Goal: Transaction & Acquisition: Book appointment/travel/reservation

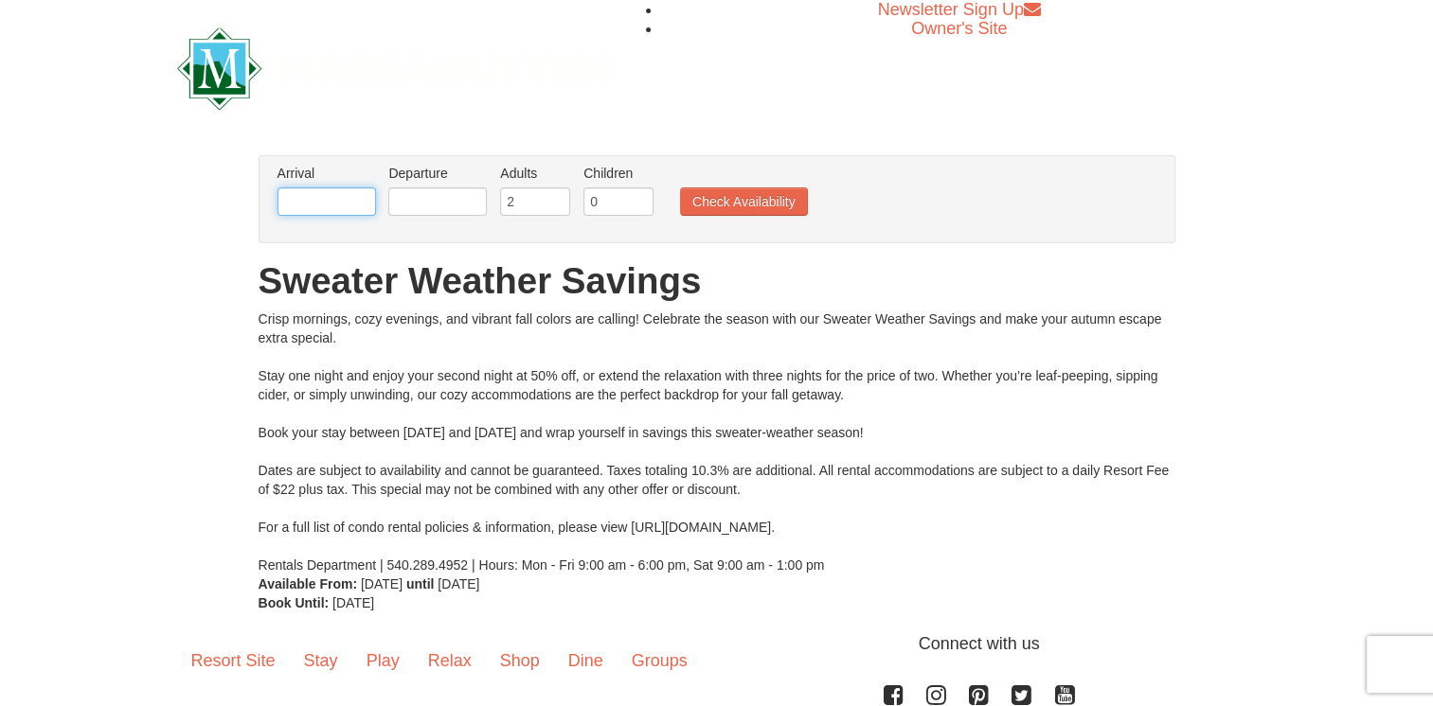
click at [319, 198] on input "text" at bounding box center [326, 201] width 98 height 28
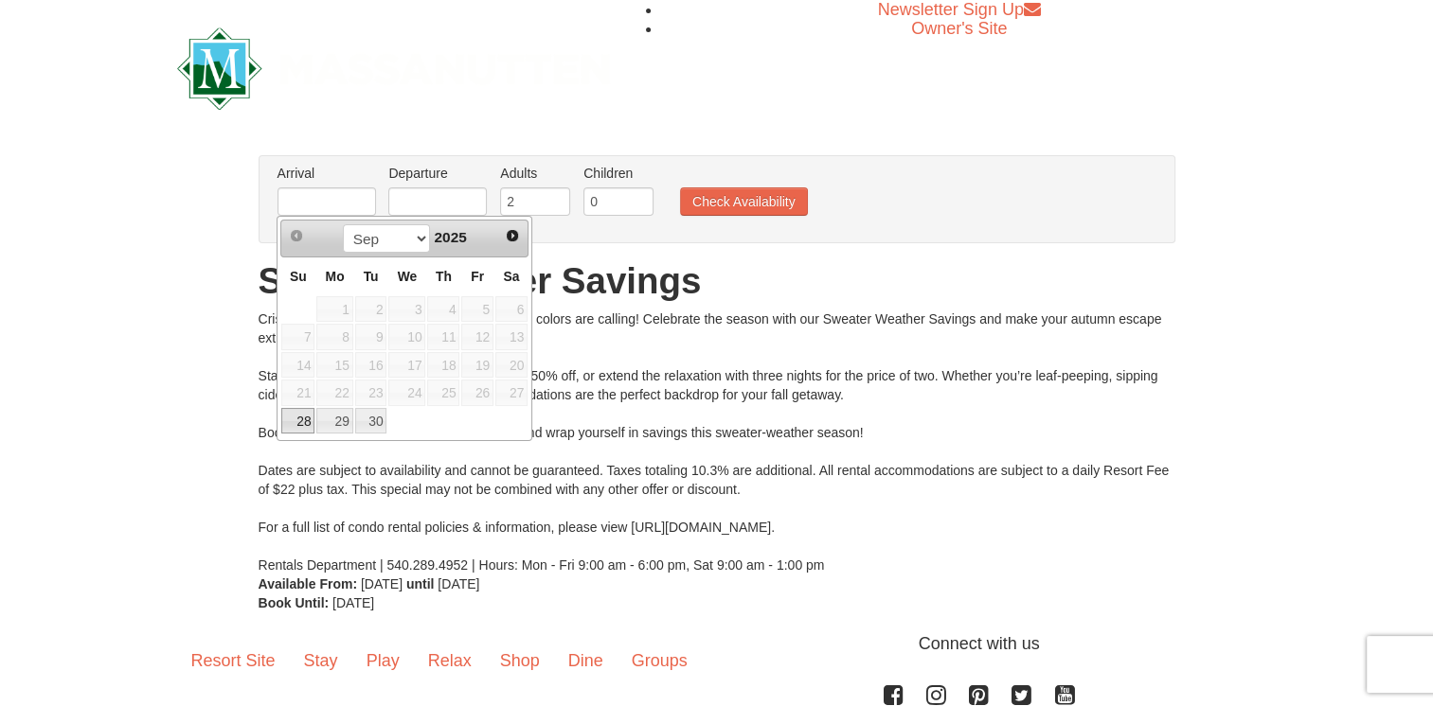
click at [483, 388] on span "26" at bounding box center [477, 393] width 32 height 27
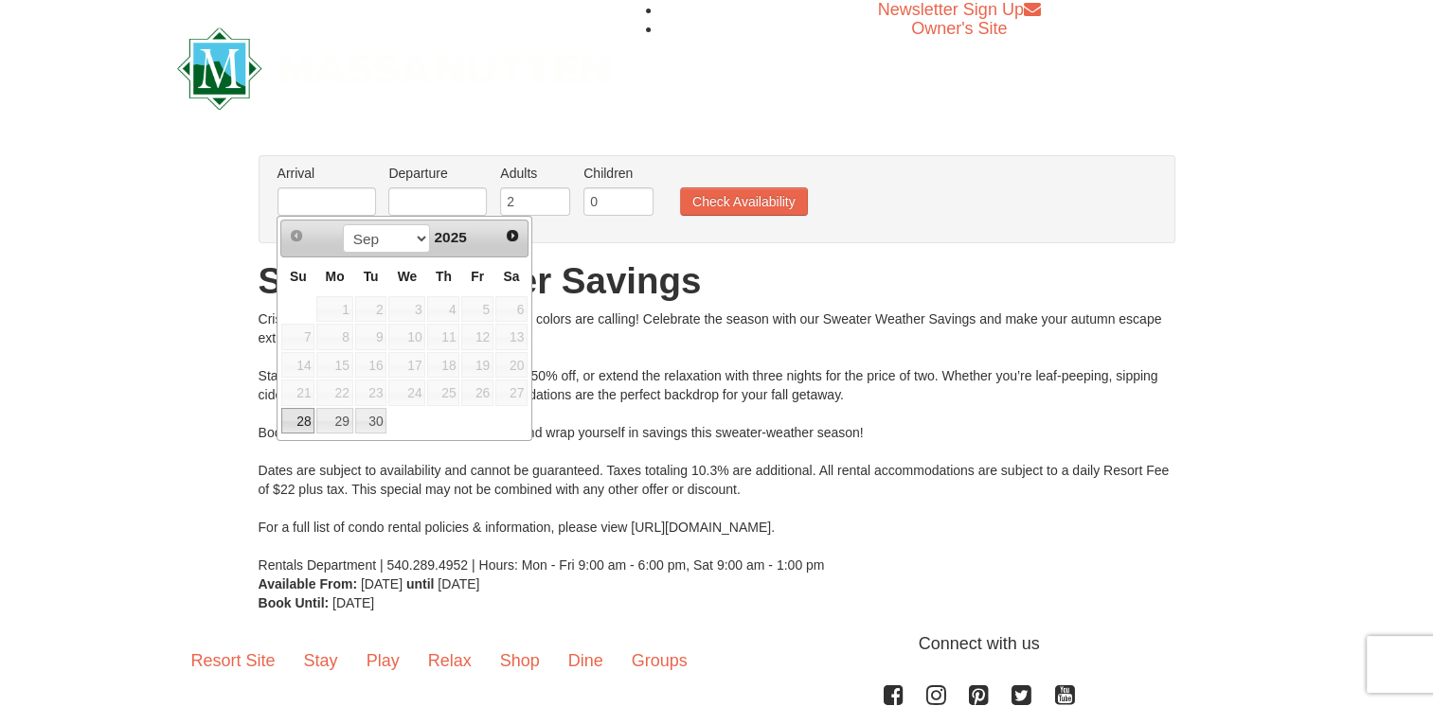
drag, startPoint x: 483, startPoint y: 388, endPoint x: 379, endPoint y: 406, distance: 105.7
click at [407, 410] on td at bounding box center [406, 421] width 39 height 28
click at [290, 239] on span "Prev" at bounding box center [296, 235] width 15 height 15
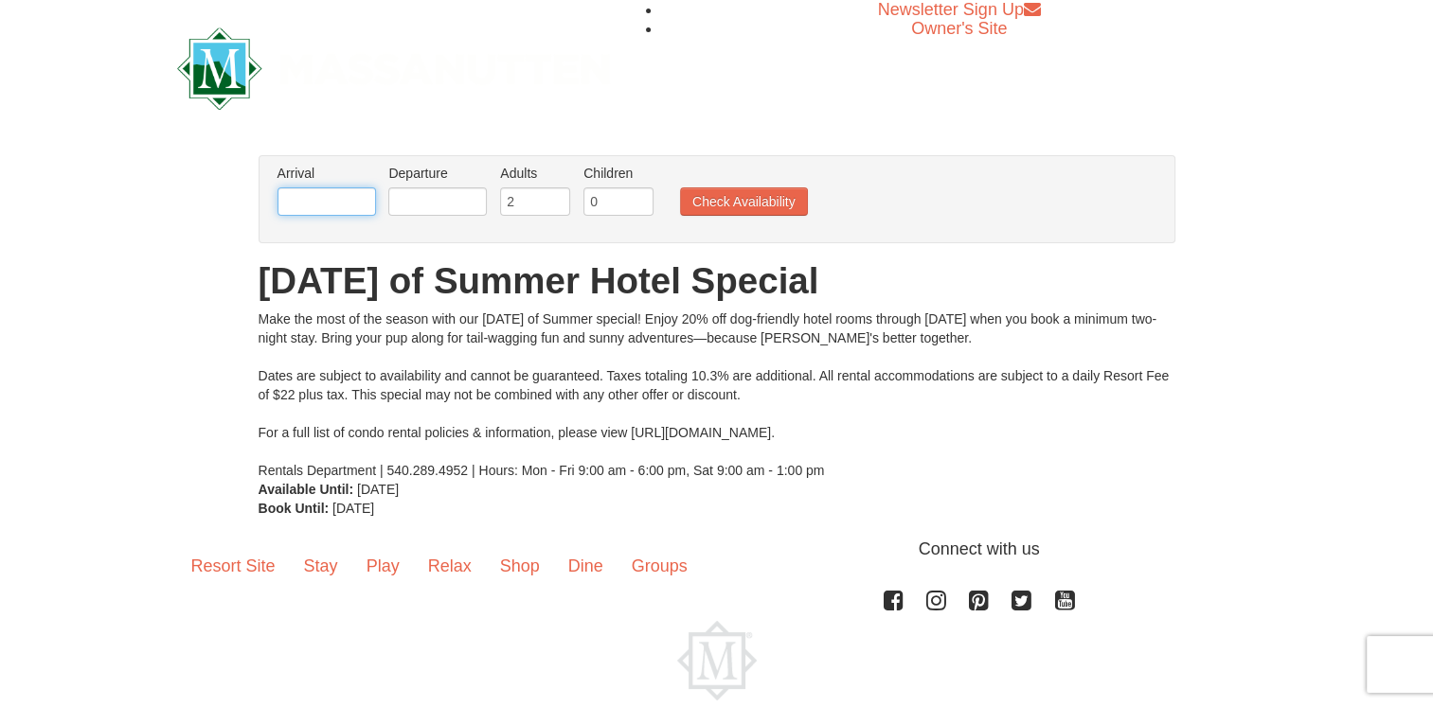
click at [363, 213] on input "text" at bounding box center [326, 201] width 98 height 28
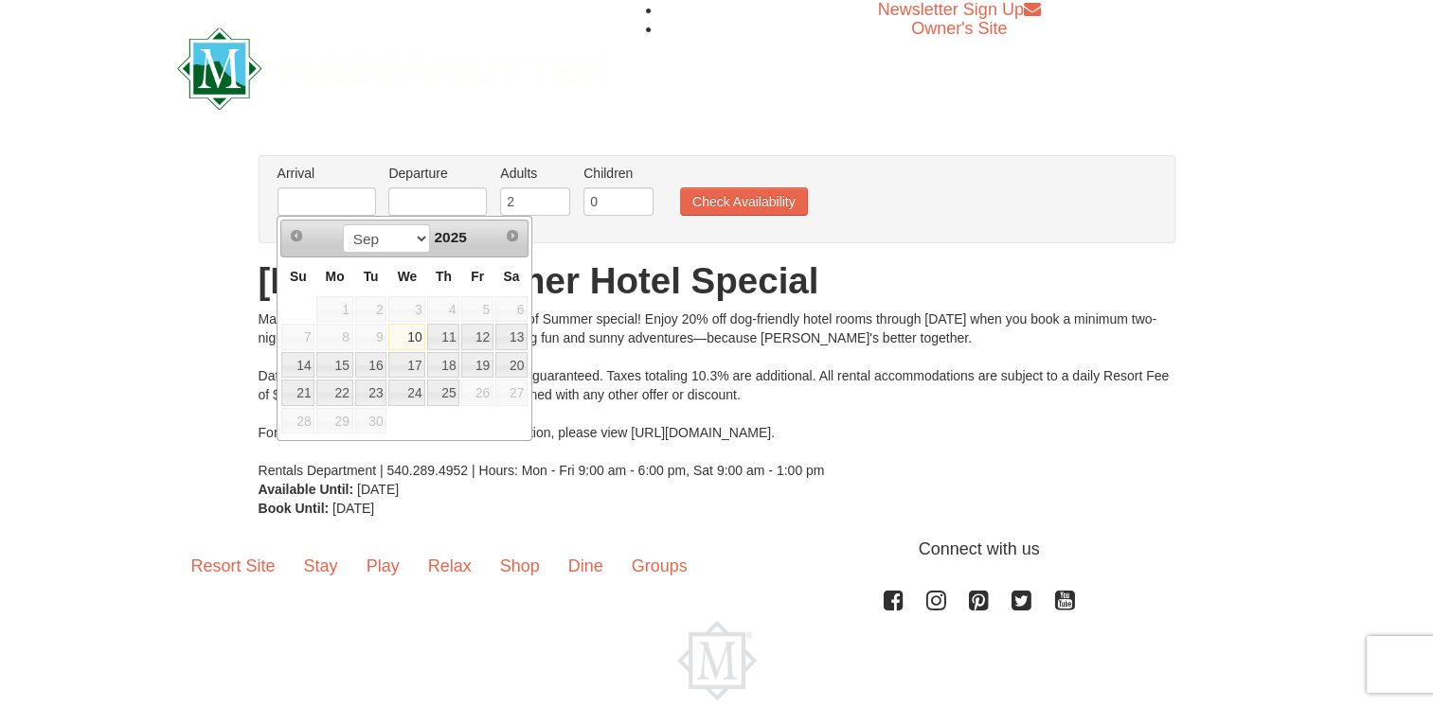
click at [476, 394] on span "26" at bounding box center [477, 393] width 32 height 27
drag, startPoint x: 476, startPoint y: 394, endPoint x: 452, endPoint y: 114, distance: 281.4
click at [452, 114] on div at bounding box center [394, 68] width 462 height 136
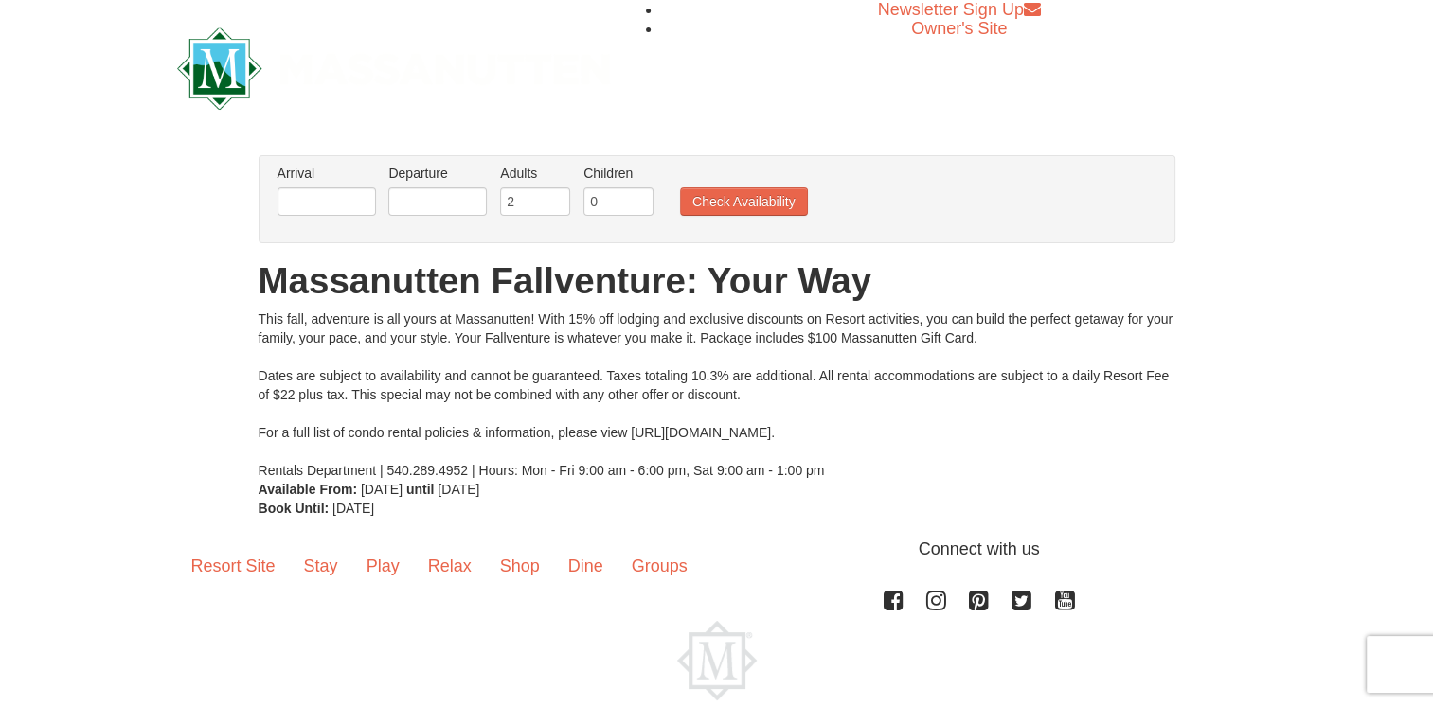
drag, startPoint x: 326, startPoint y: 221, endPoint x: 336, endPoint y: 216, distance: 11.4
click at [328, 221] on li "Arrival Please format dates MM/DD/YYYY Please format dates MM/DD/YYYY" at bounding box center [327, 195] width 108 height 62
click at [344, 210] on input "text" at bounding box center [326, 201] width 98 height 28
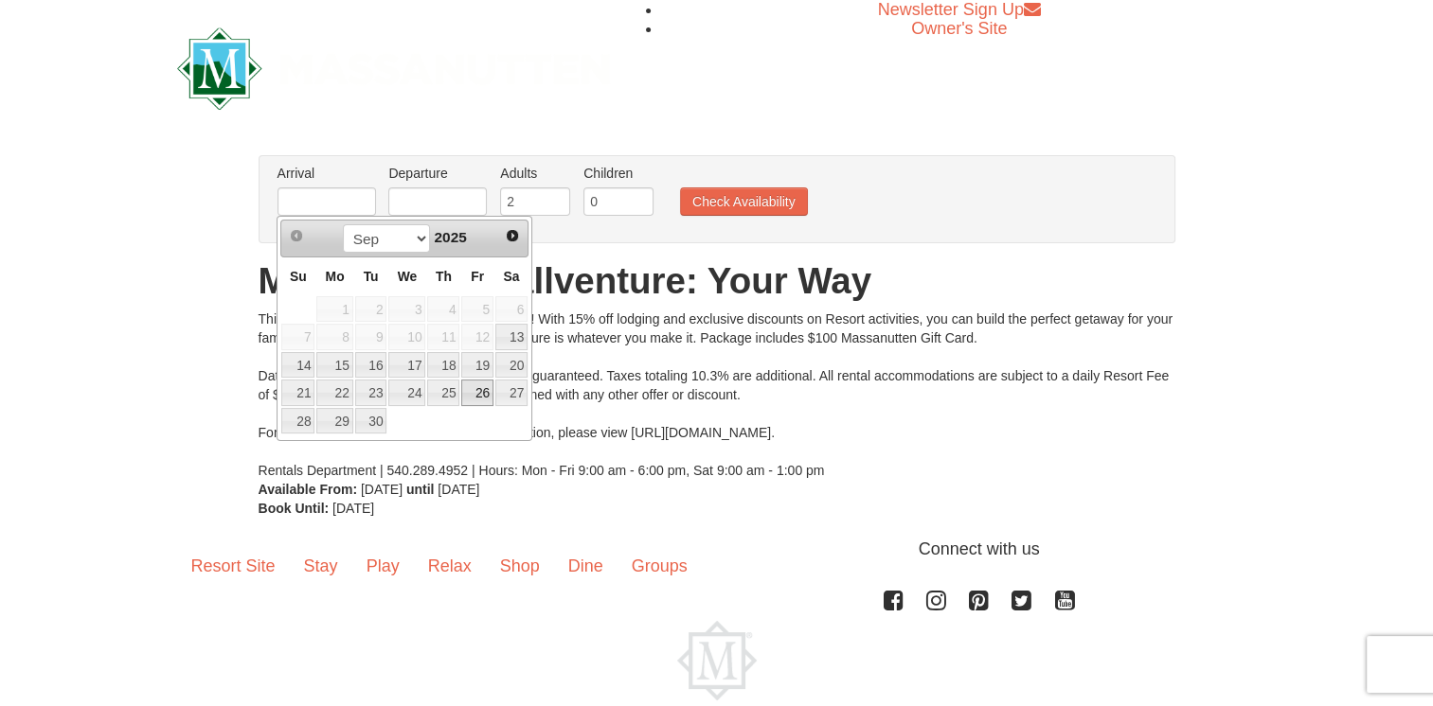
click at [480, 388] on link "26" at bounding box center [477, 393] width 32 height 27
type input "[DATE]"
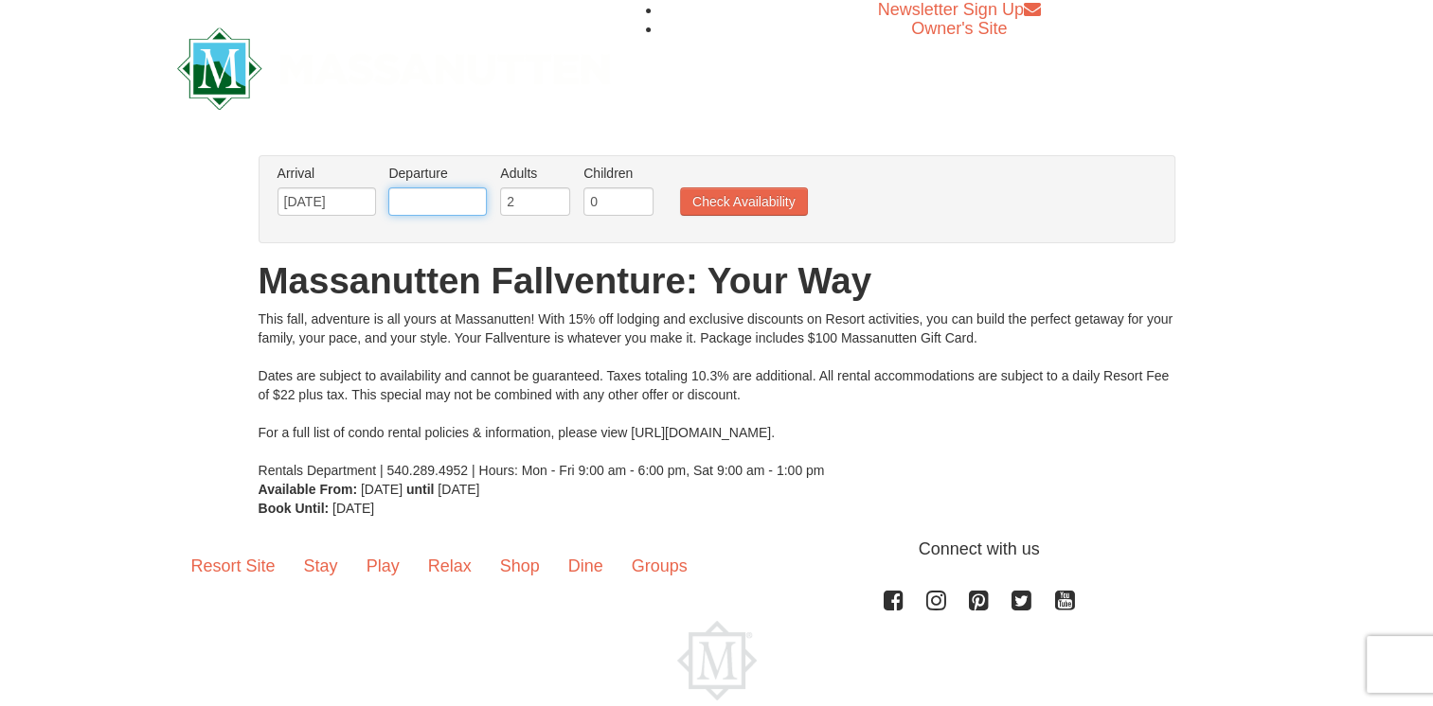
click at [410, 206] on input "text" at bounding box center [437, 201] width 98 height 28
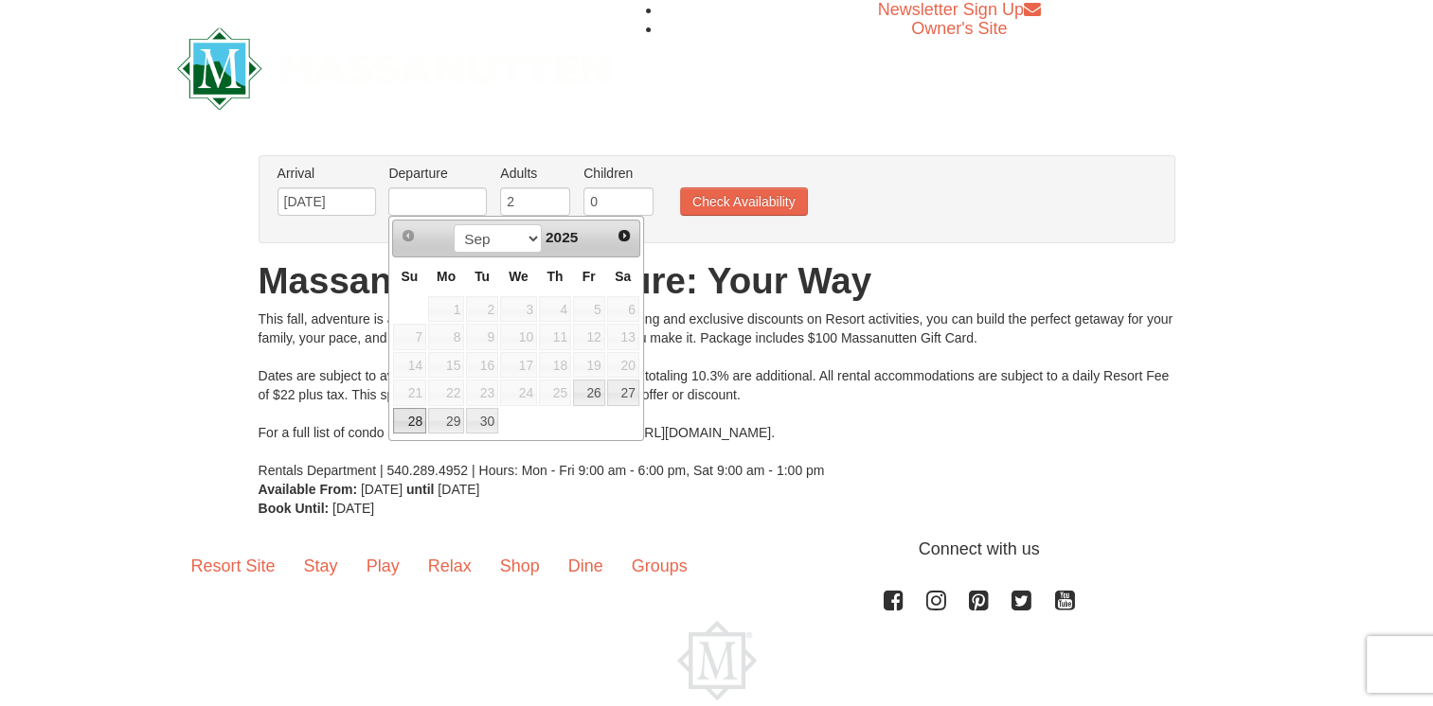
click at [406, 415] on link "28" at bounding box center [409, 421] width 33 height 27
type input "09/28/2025"
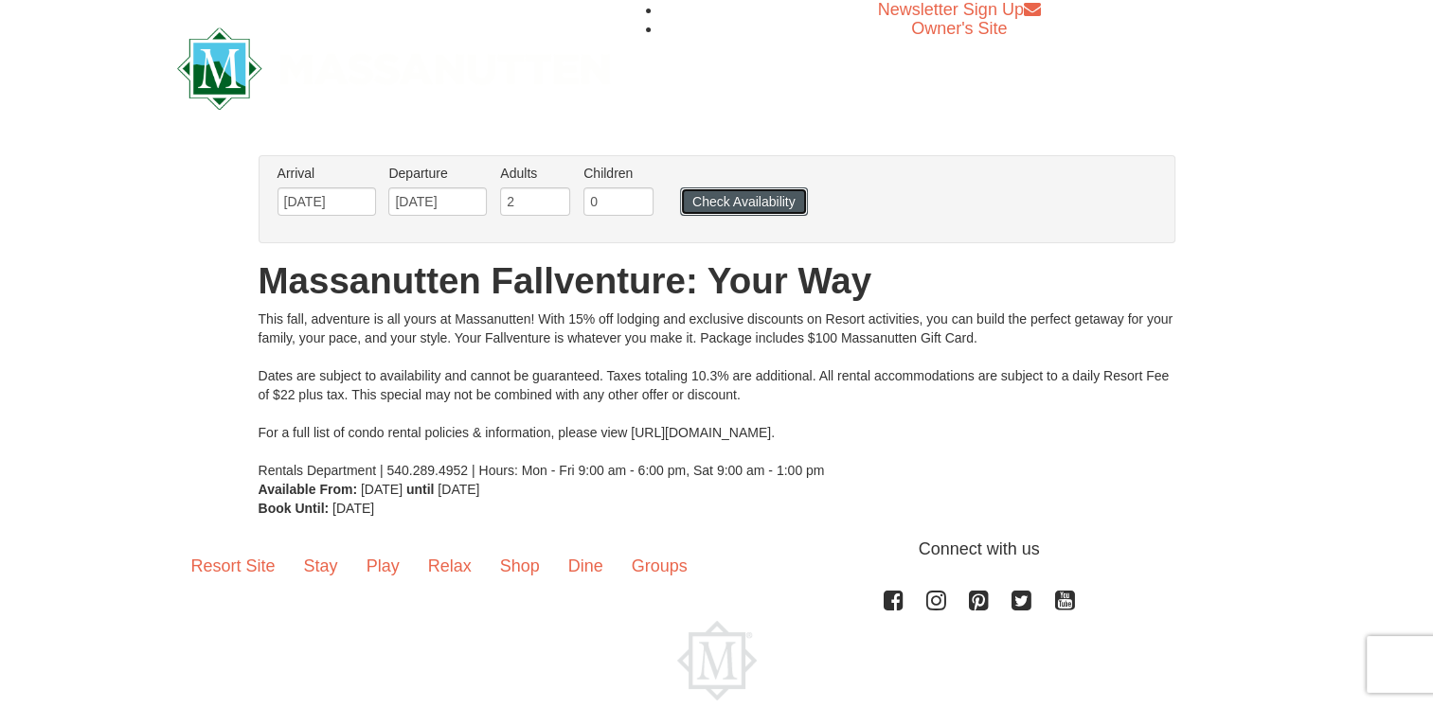
click at [708, 193] on button "Check Availability" at bounding box center [744, 201] width 128 height 28
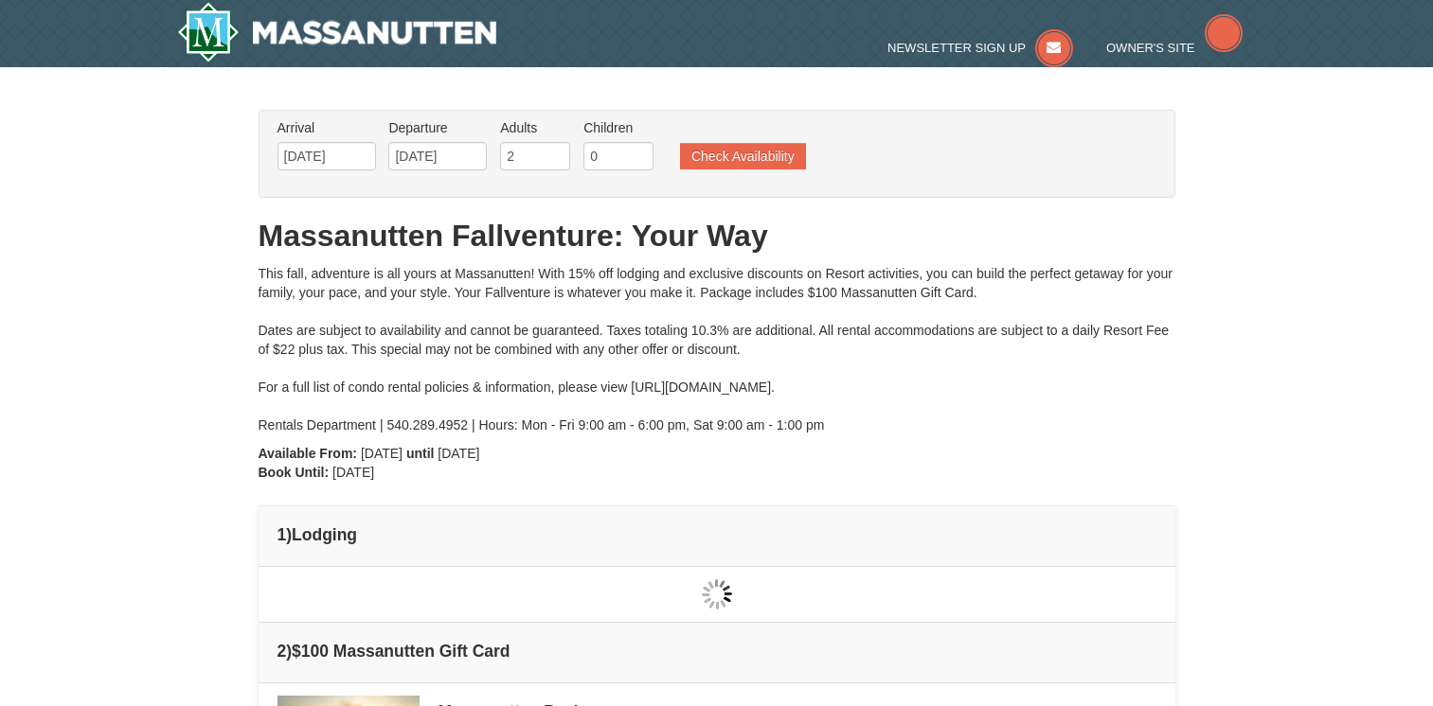
type input "09/26/2025"
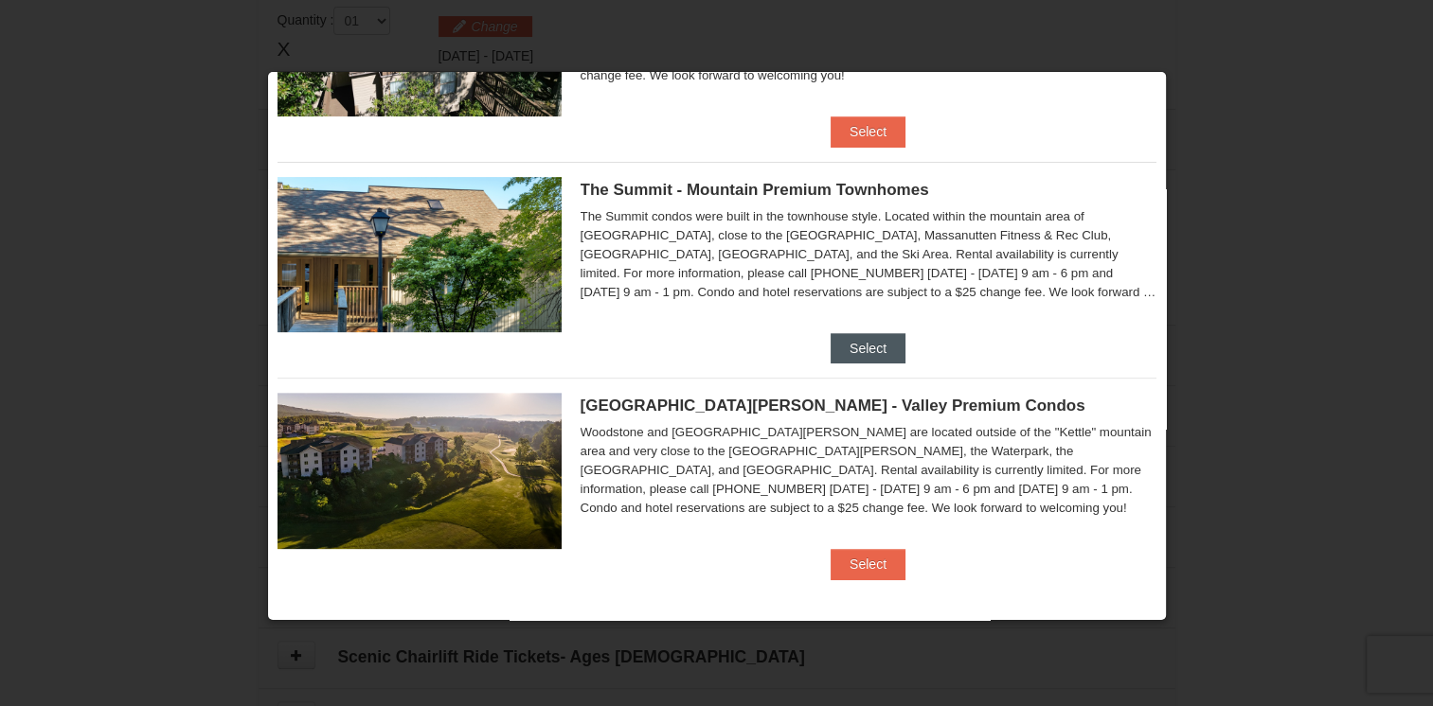
scroll to position [606, 0]
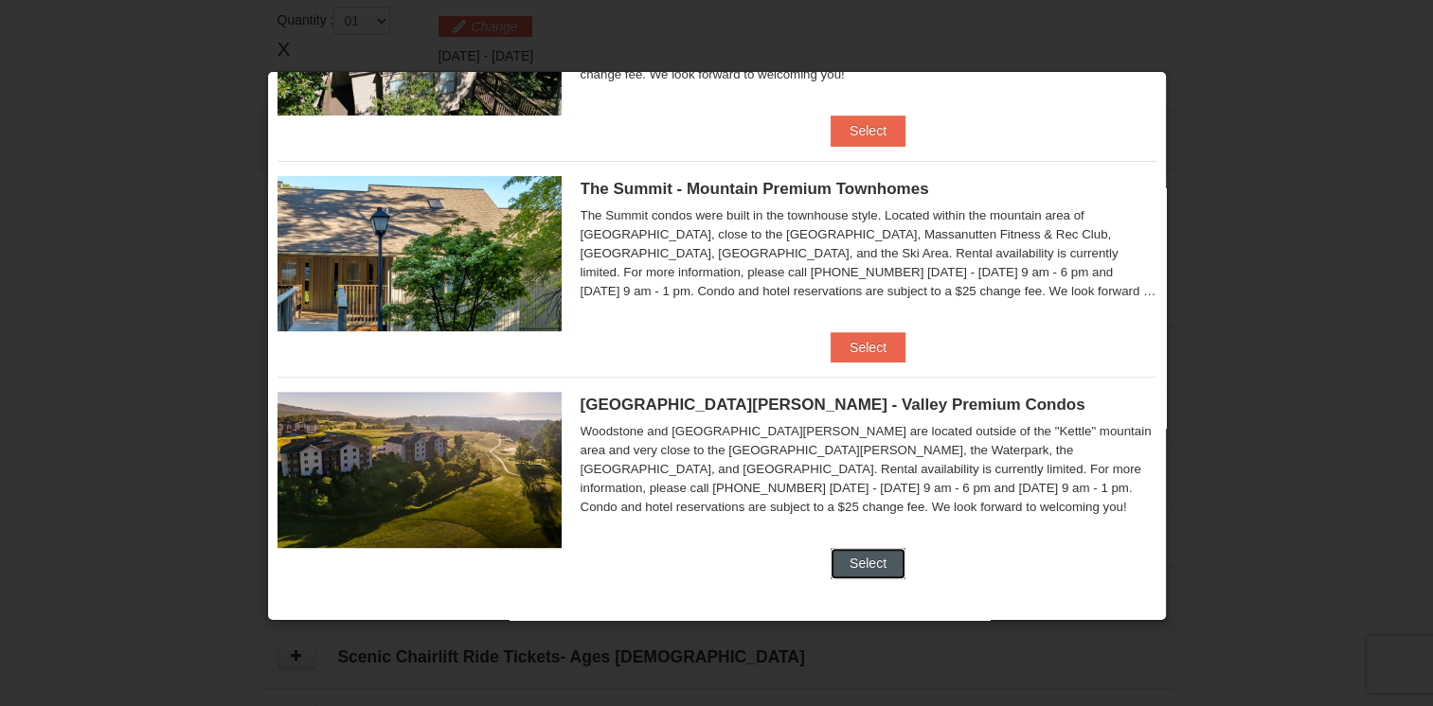
drag, startPoint x: 855, startPoint y: 555, endPoint x: 844, endPoint y: 529, distance: 28.0
click at [855, 555] on button "Select" at bounding box center [867, 563] width 75 height 30
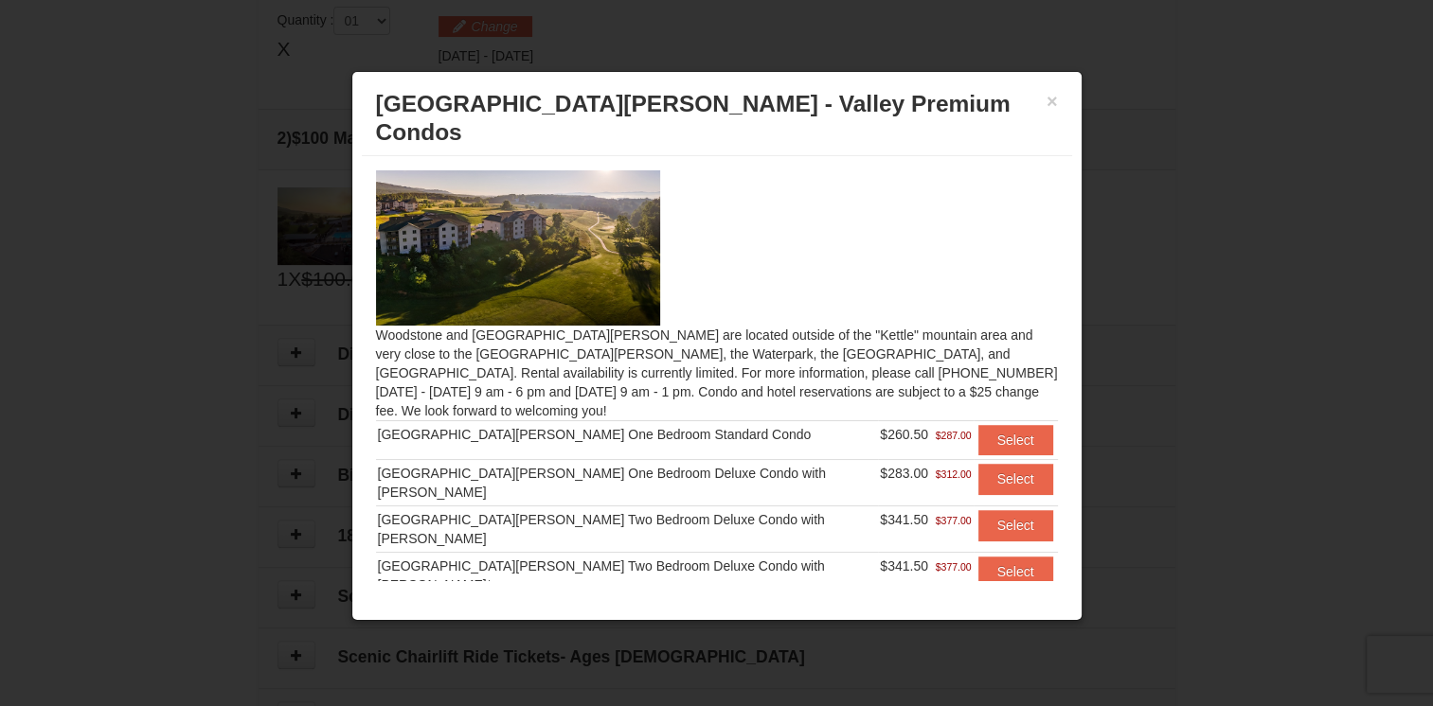
scroll to position [0, 0]
click at [1043, 100] on h3 "Woodstone Meadows - Valley Premium Condos" at bounding box center [717, 118] width 682 height 57
click at [1054, 96] on button "×" at bounding box center [1051, 101] width 11 height 19
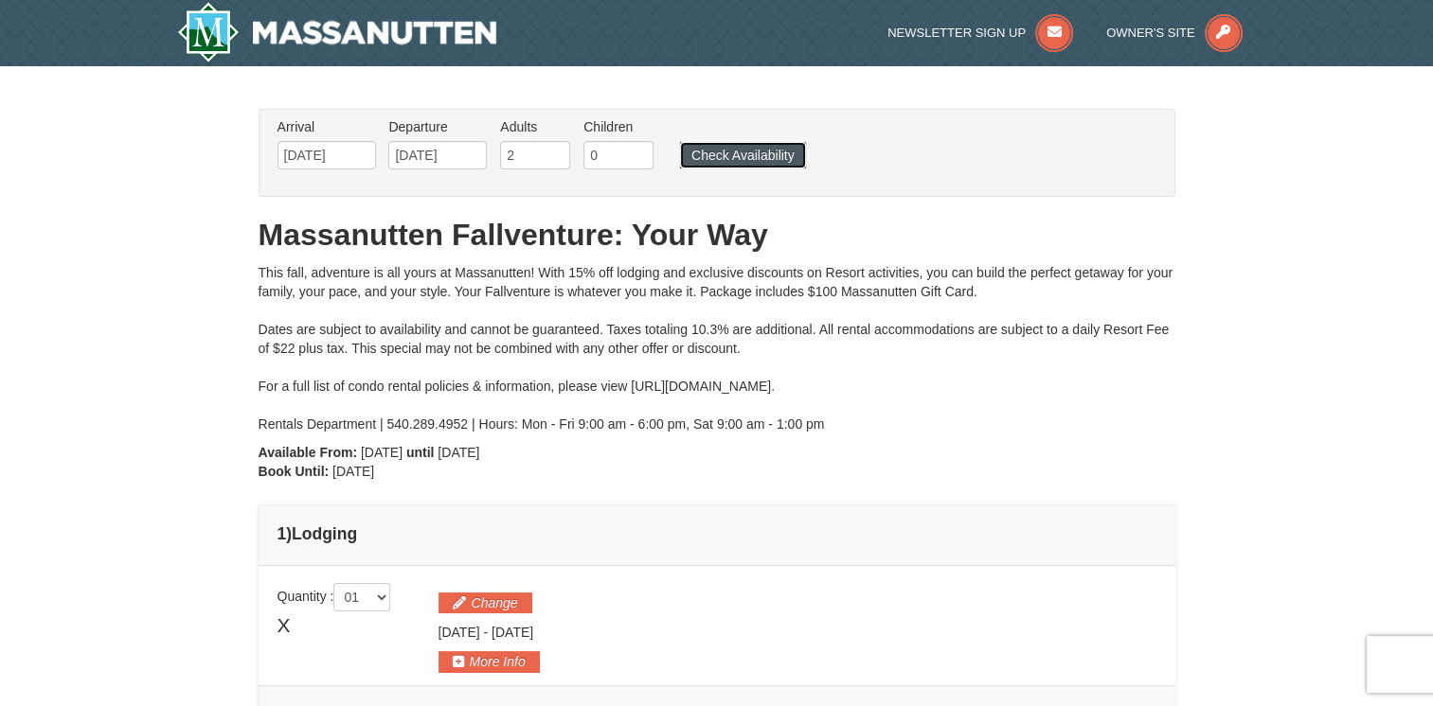
click at [743, 150] on button "Check Availability" at bounding box center [743, 155] width 126 height 27
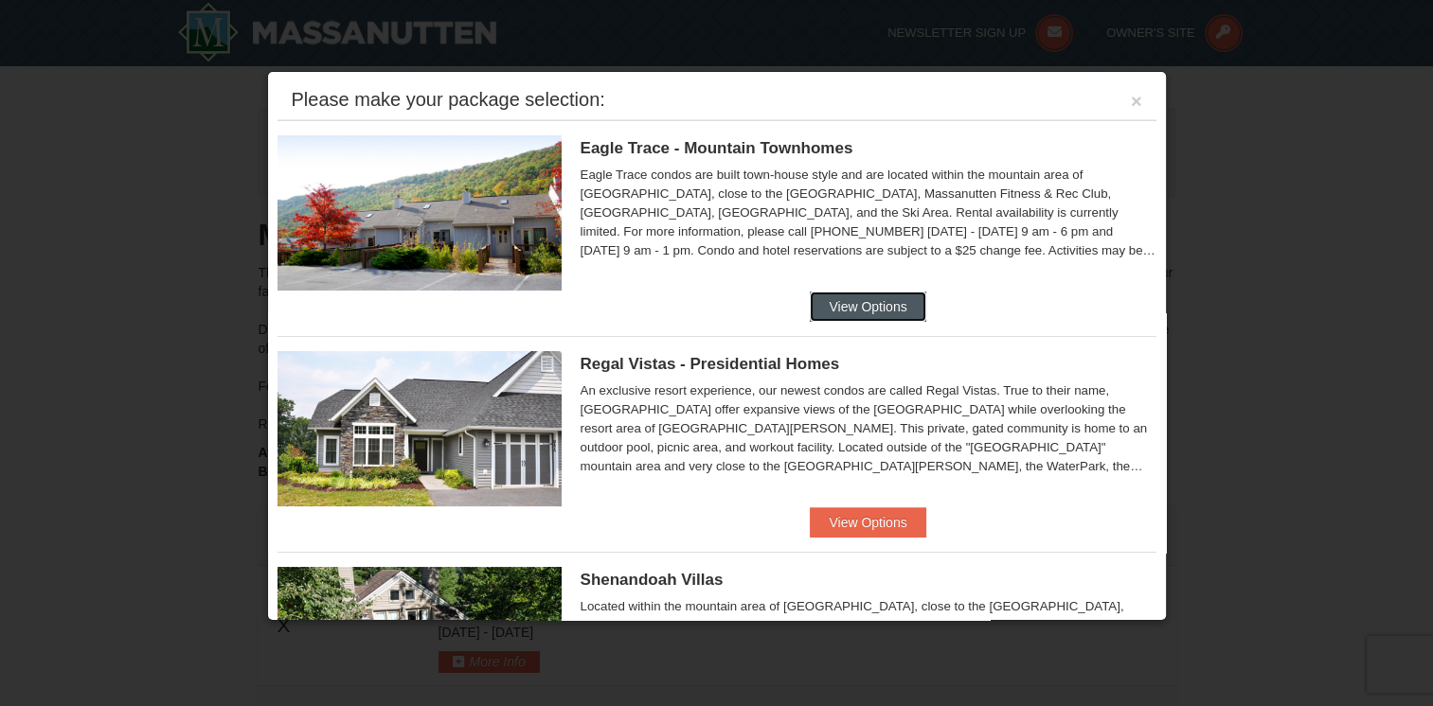
click at [849, 301] on button "View Options" at bounding box center [868, 307] width 116 height 30
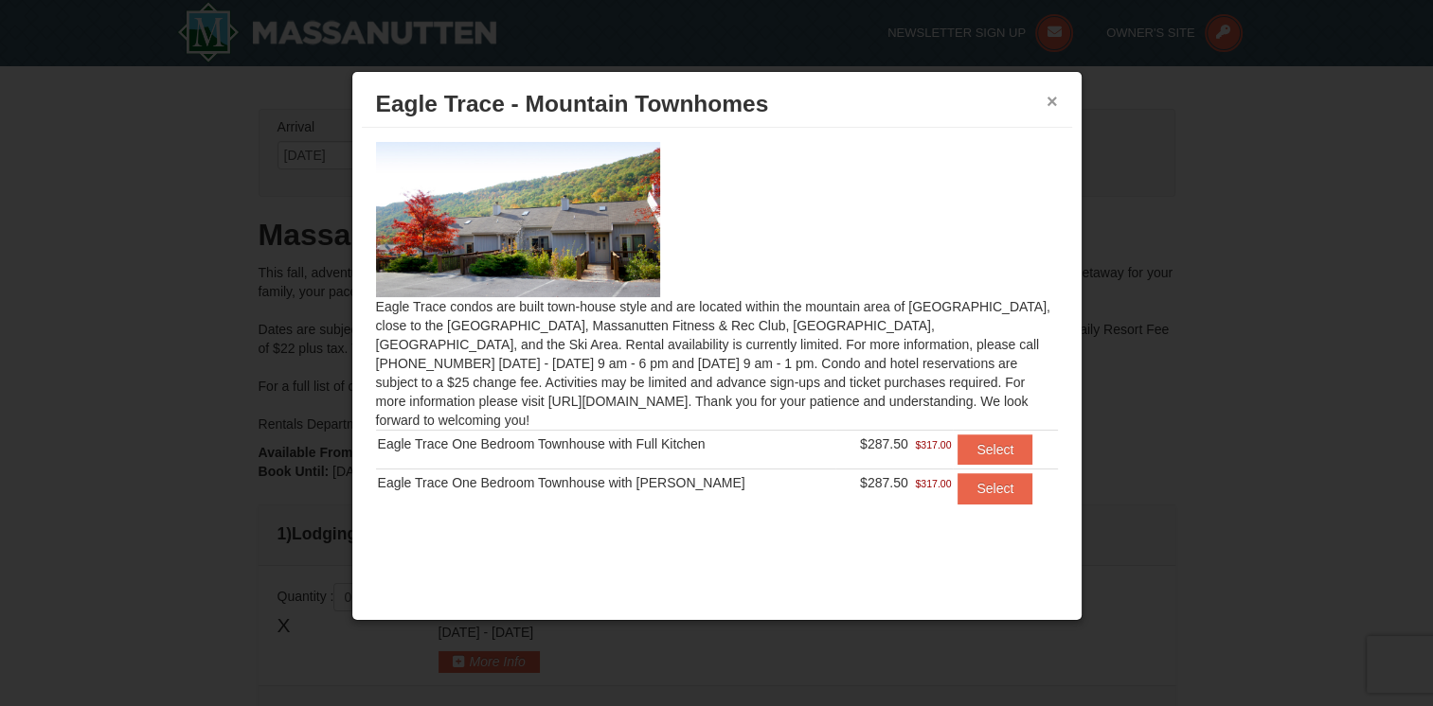
click at [1049, 100] on button "×" at bounding box center [1051, 101] width 11 height 19
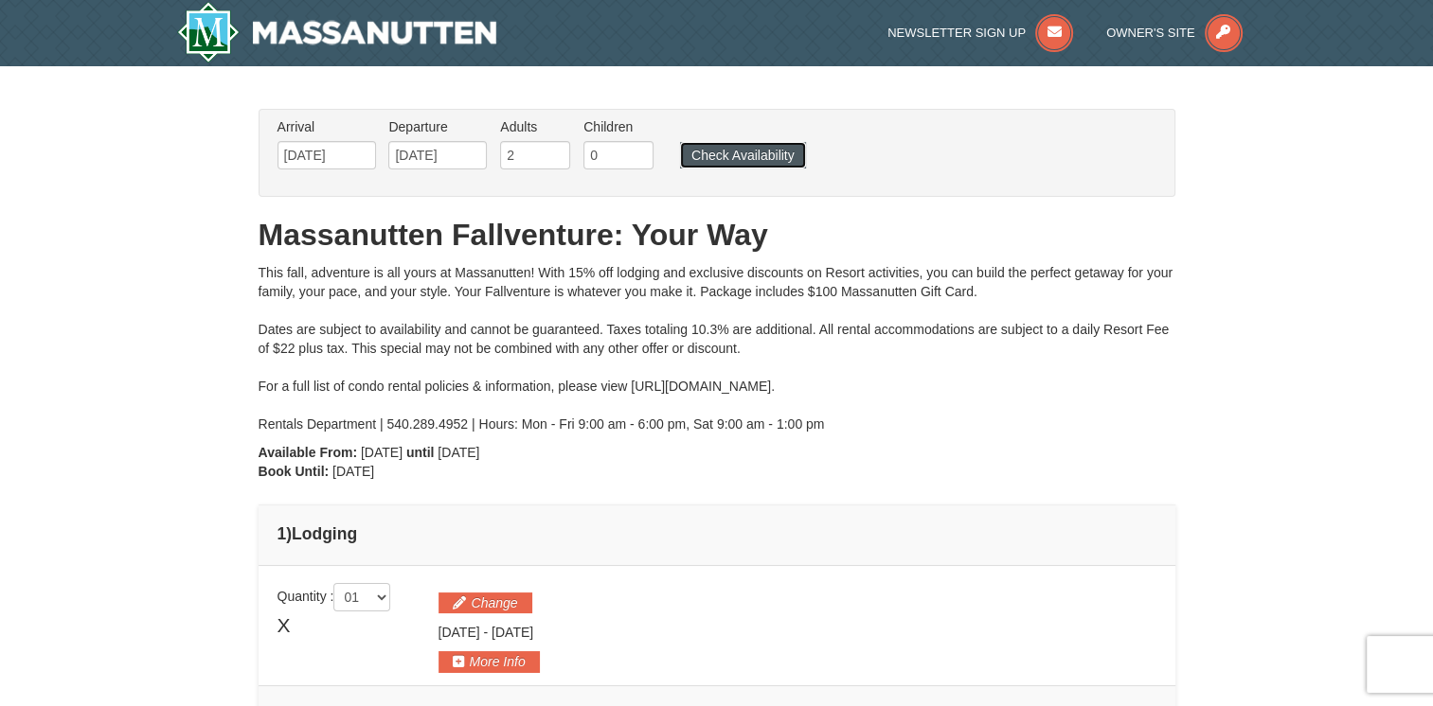
click at [727, 156] on button "Check Availability" at bounding box center [743, 155] width 126 height 27
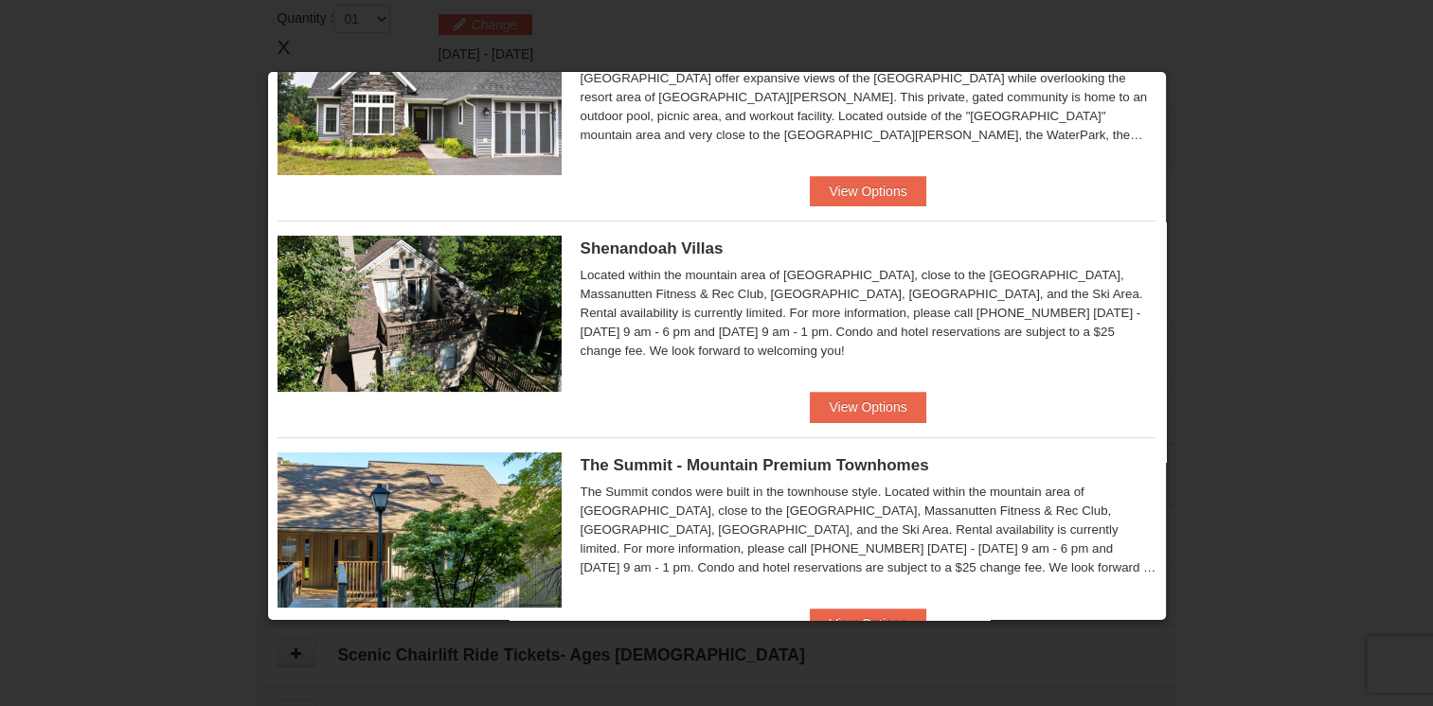
scroll to position [379, 0]
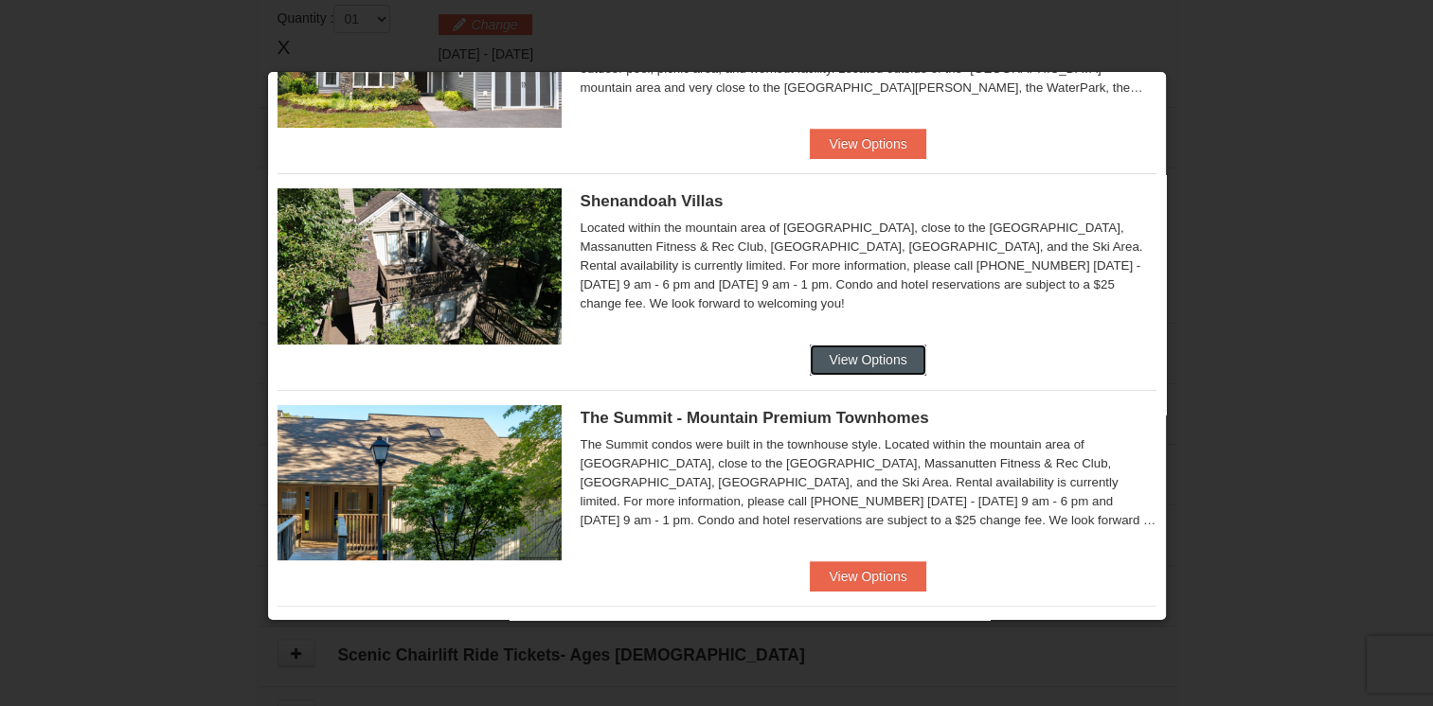
click at [834, 362] on button "View Options" at bounding box center [868, 360] width 116 height 30
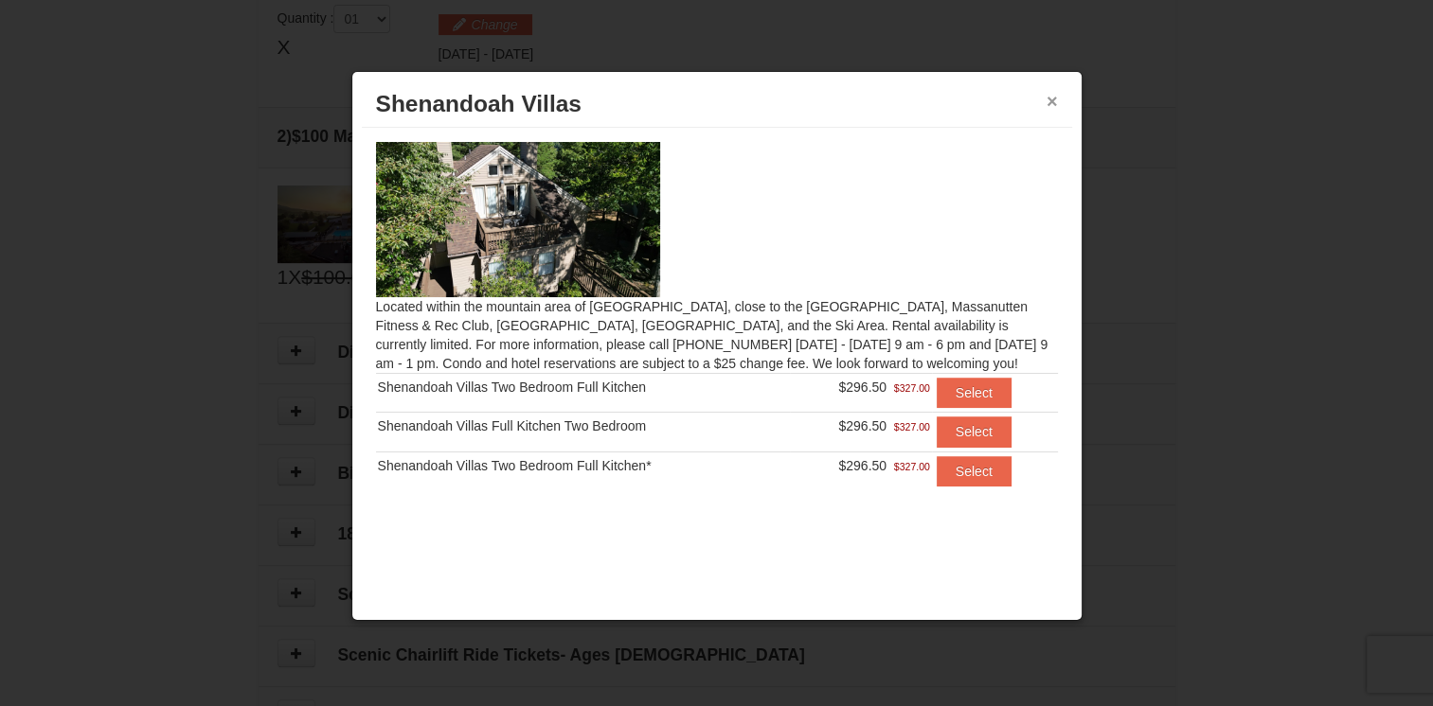
click at [1053, 95] on button "×" at bounding box center [1051, 101] width 11 height 19
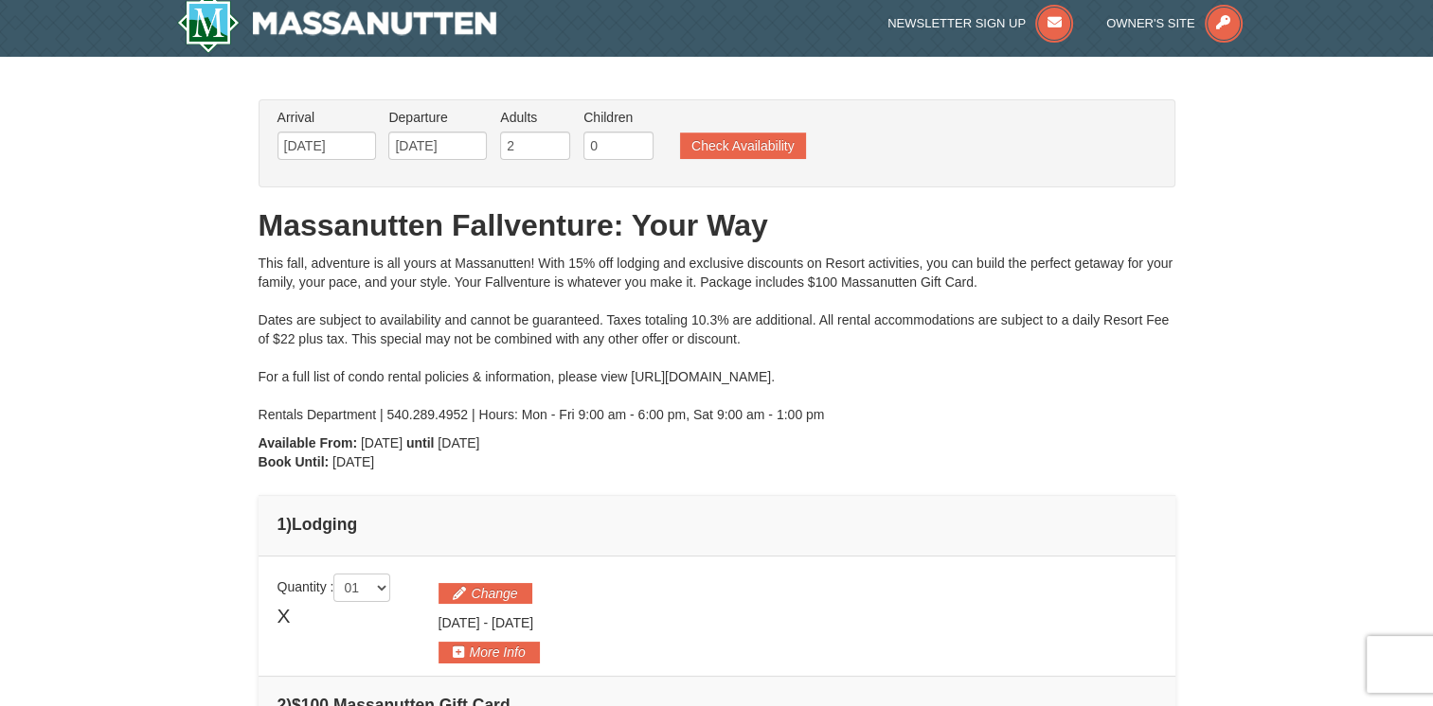
scroll to position [0, 0]
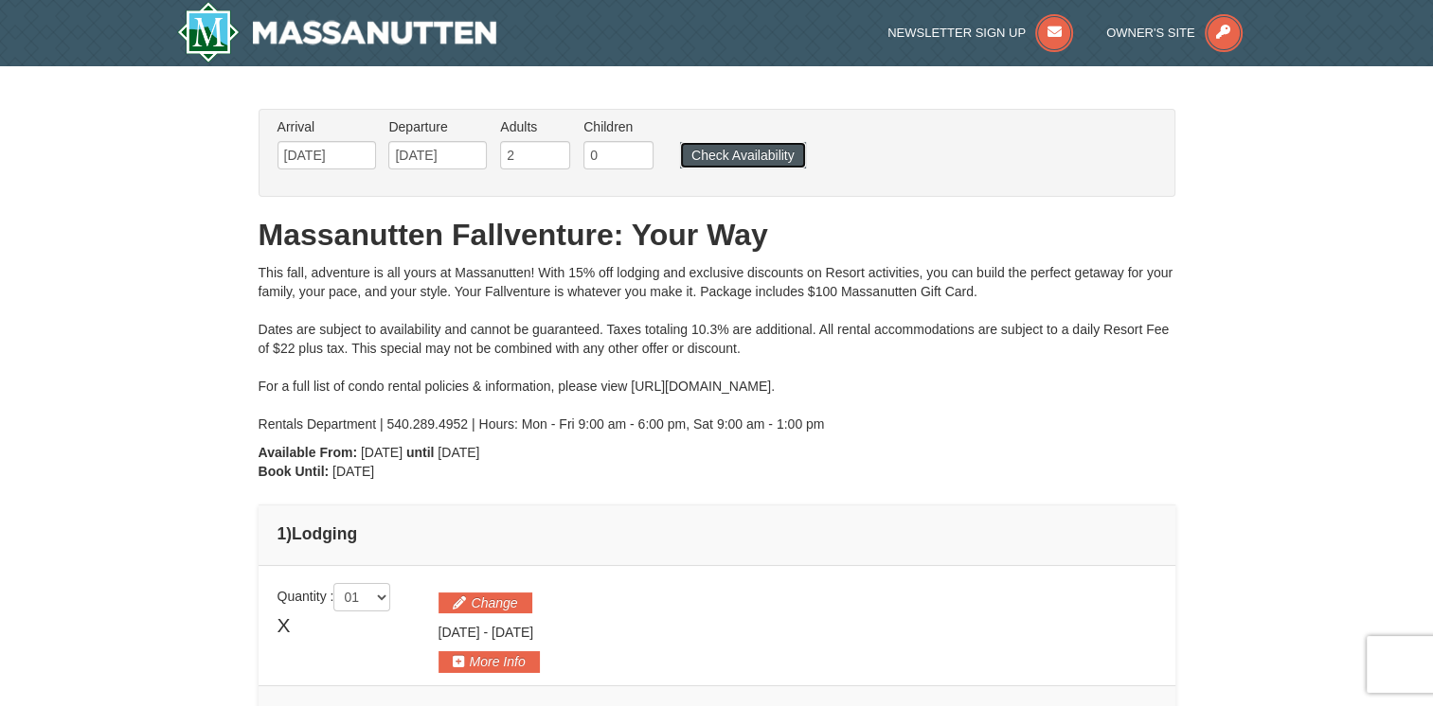
click at [765, 150] on button "Check Availability" at bounding box center [743, 155] width 126 height 27
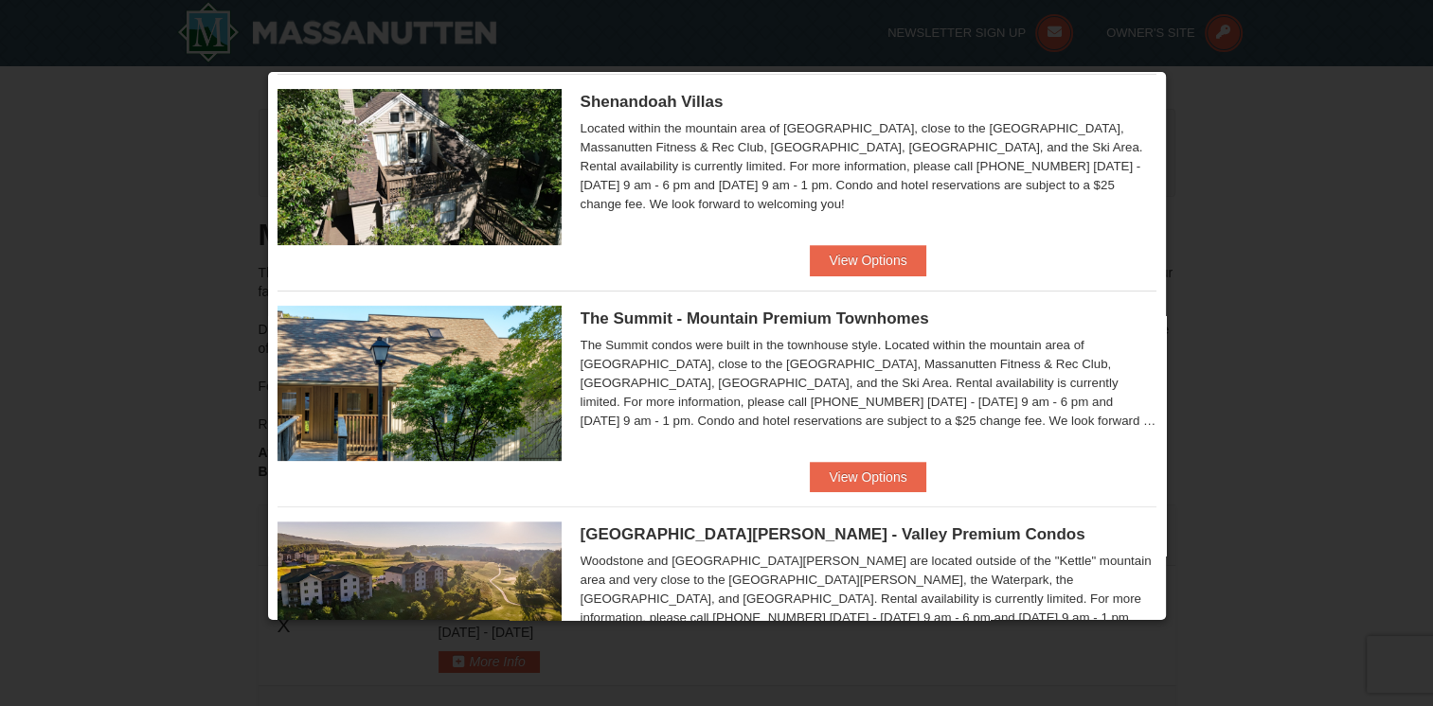
scroll to position [568, 0]
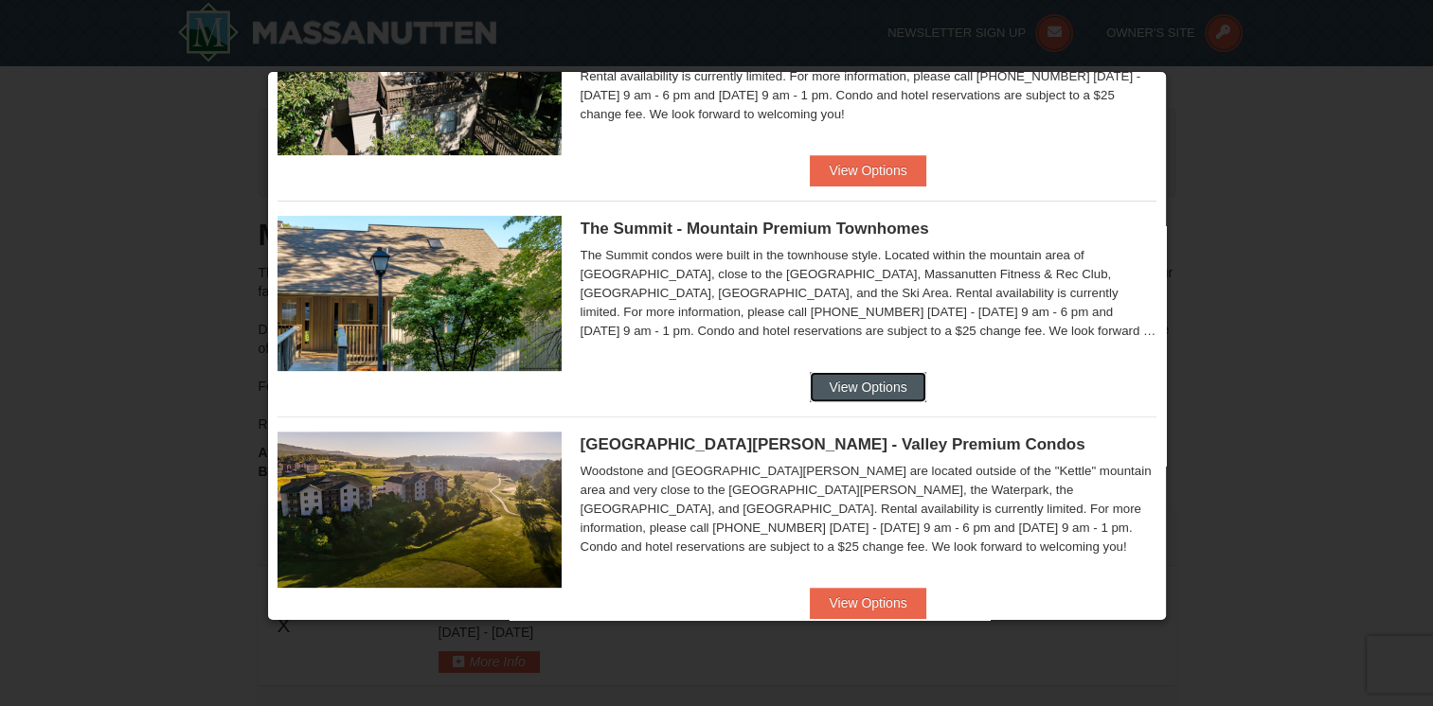
click at [846, 383] on button "View Options" at bounding box center [868, 387] width 116 height 30
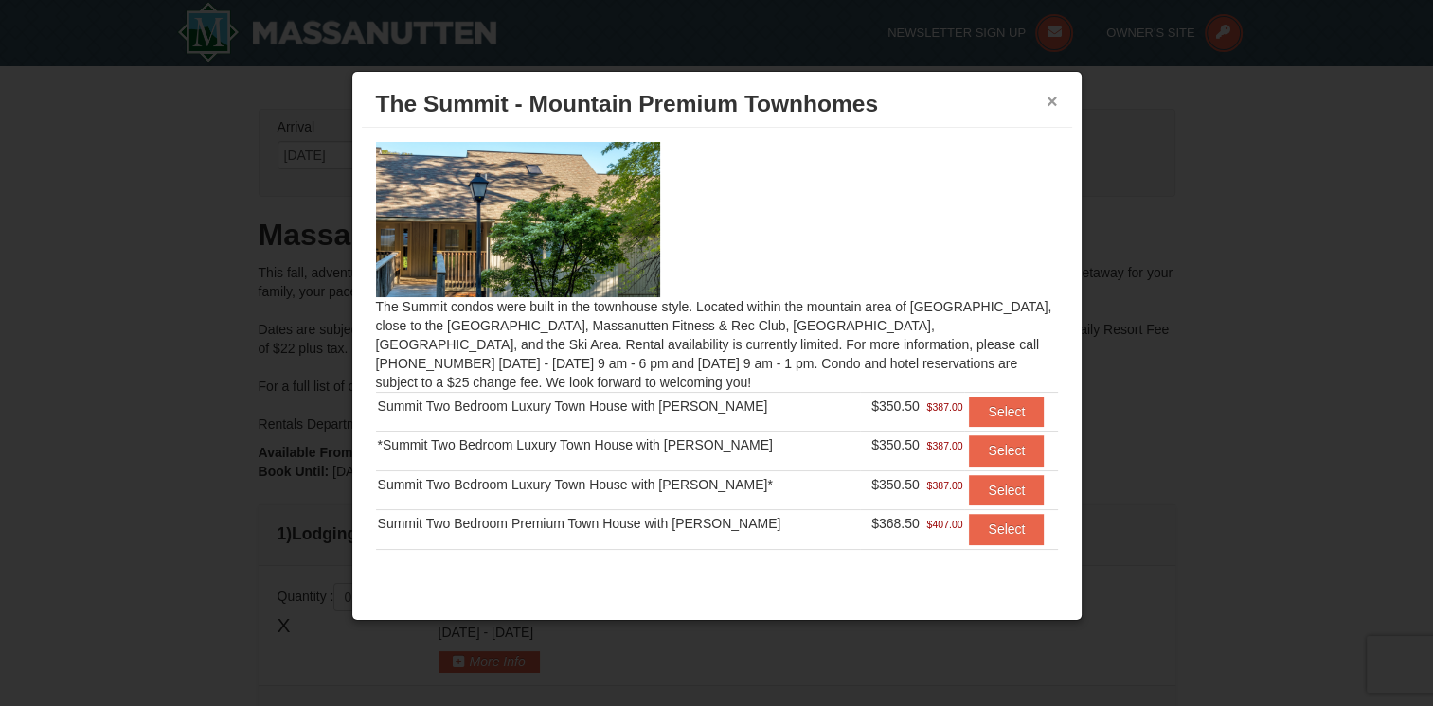
click at [1050, 102] on button "×" at bounding box center [1051, 101] width 11 height 19
click at [1050, 102] on div "× The Summit - Mountain Premium Townhomes The Summit condos were built in the t…" at bounding box center [716, 346] width 731 height 551
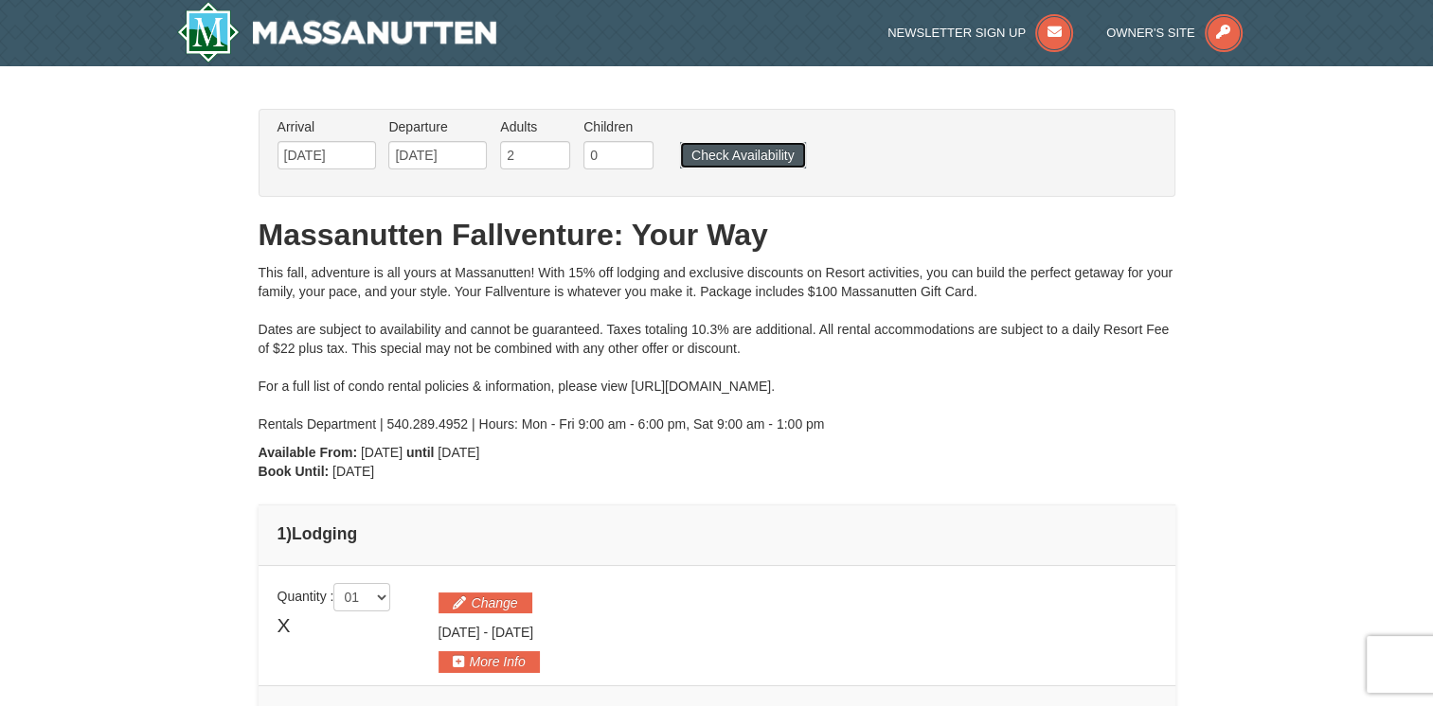
click at [748, 152] on button "Check Availability" at bounding box center [743, 155] width 126 height 27
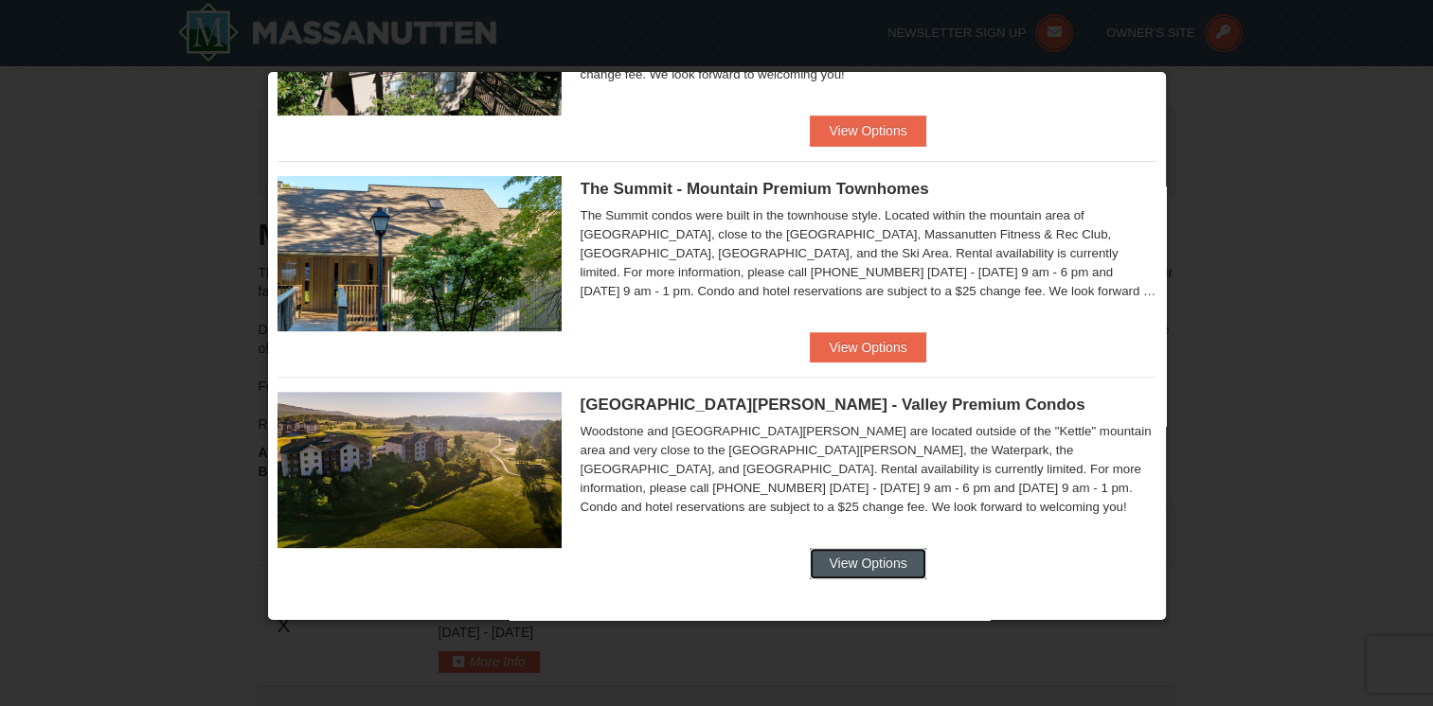
click at [842, 551] on button "View Options" at bounding box center [868, 563] width 116 height 30
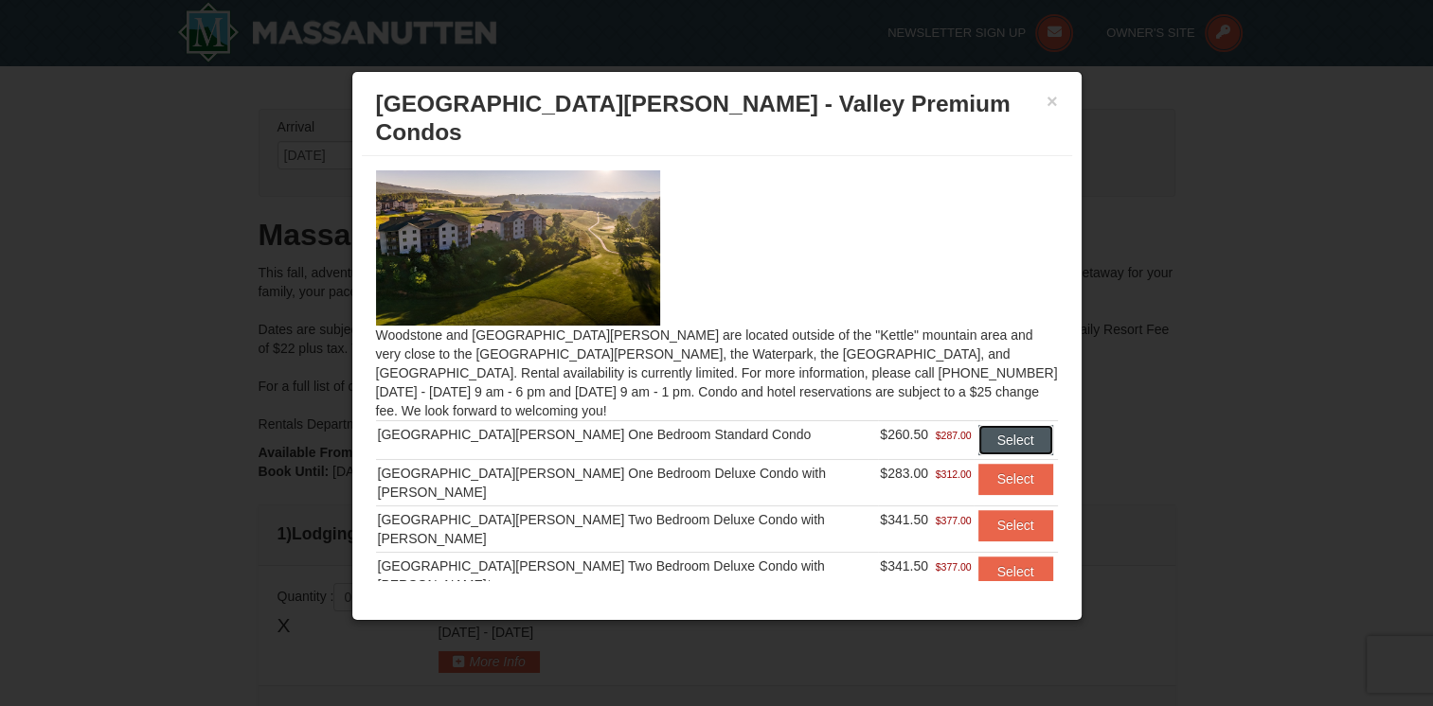
click at [979, 425] on button "Select" at bounding box center [1015, 440] width 75 height 30
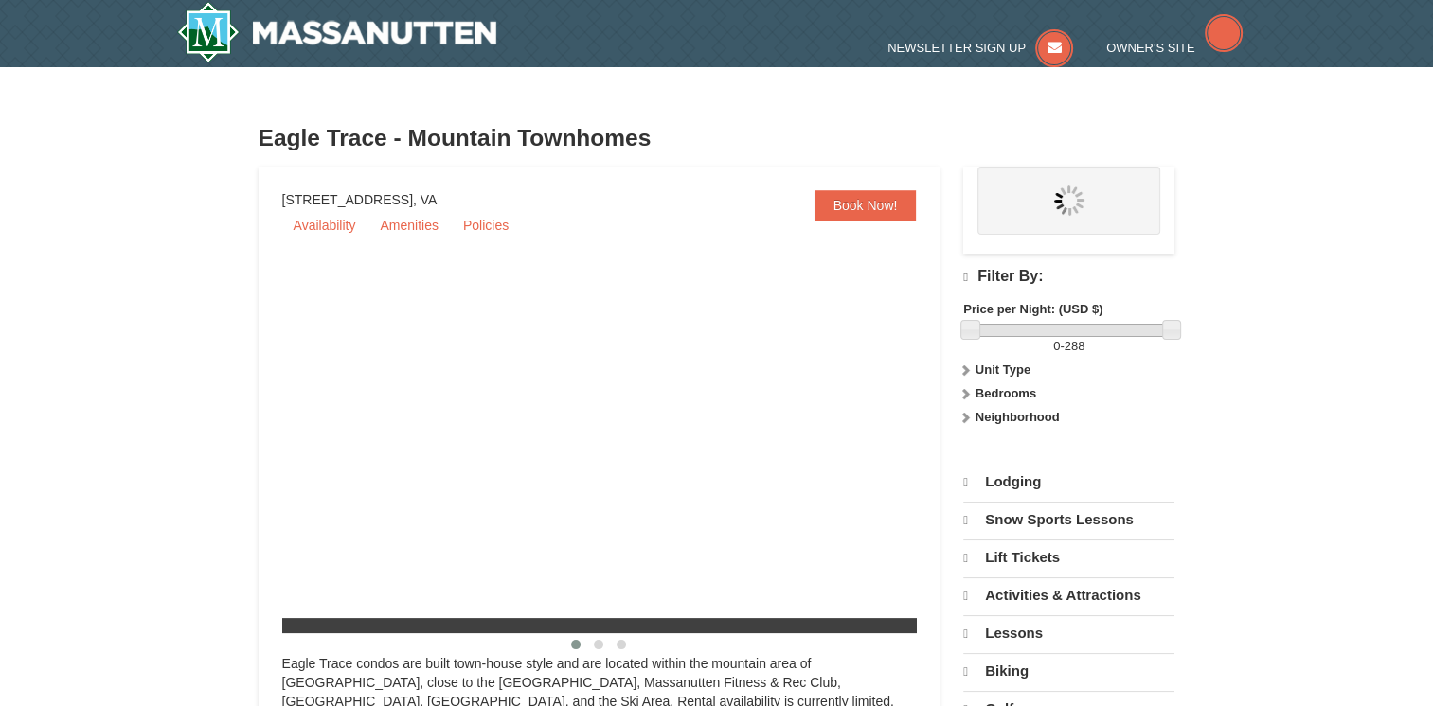
select select "9"
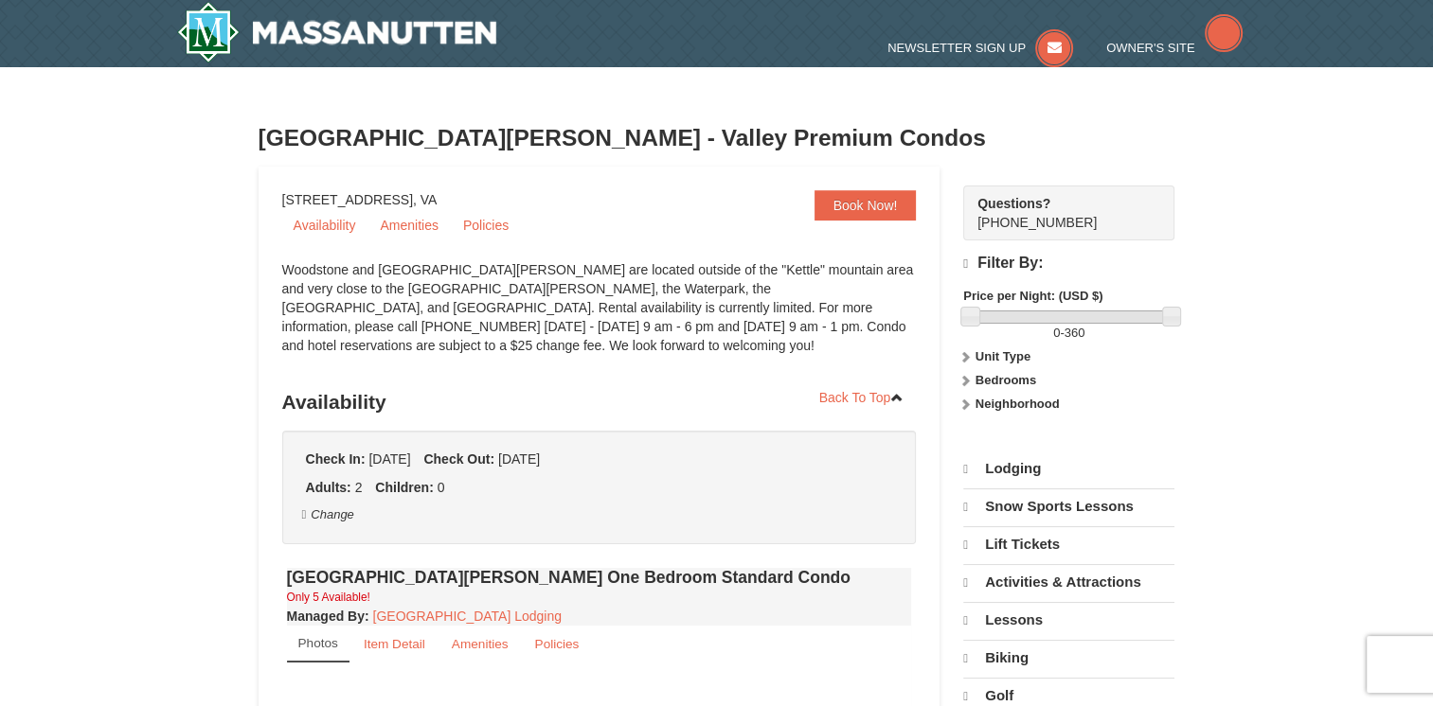
select select "9"
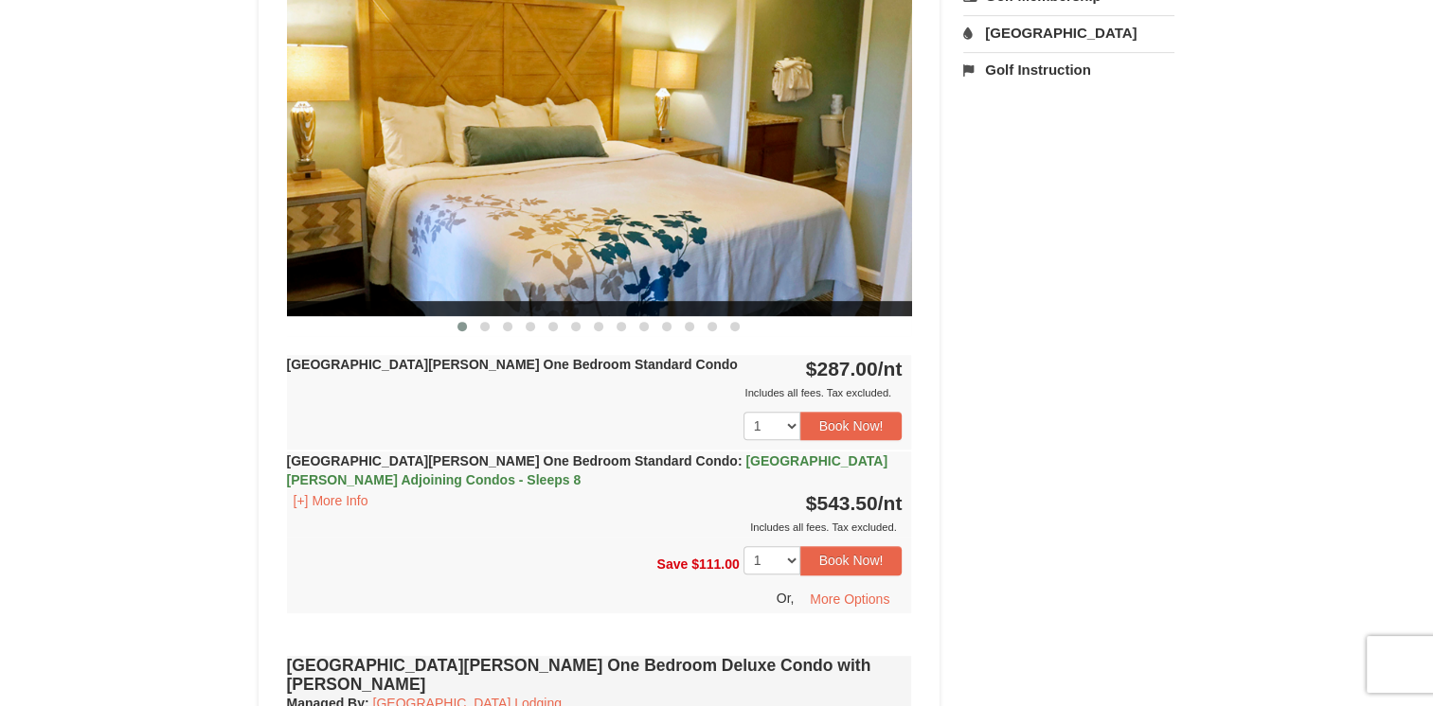
scroll to position [758, 0]
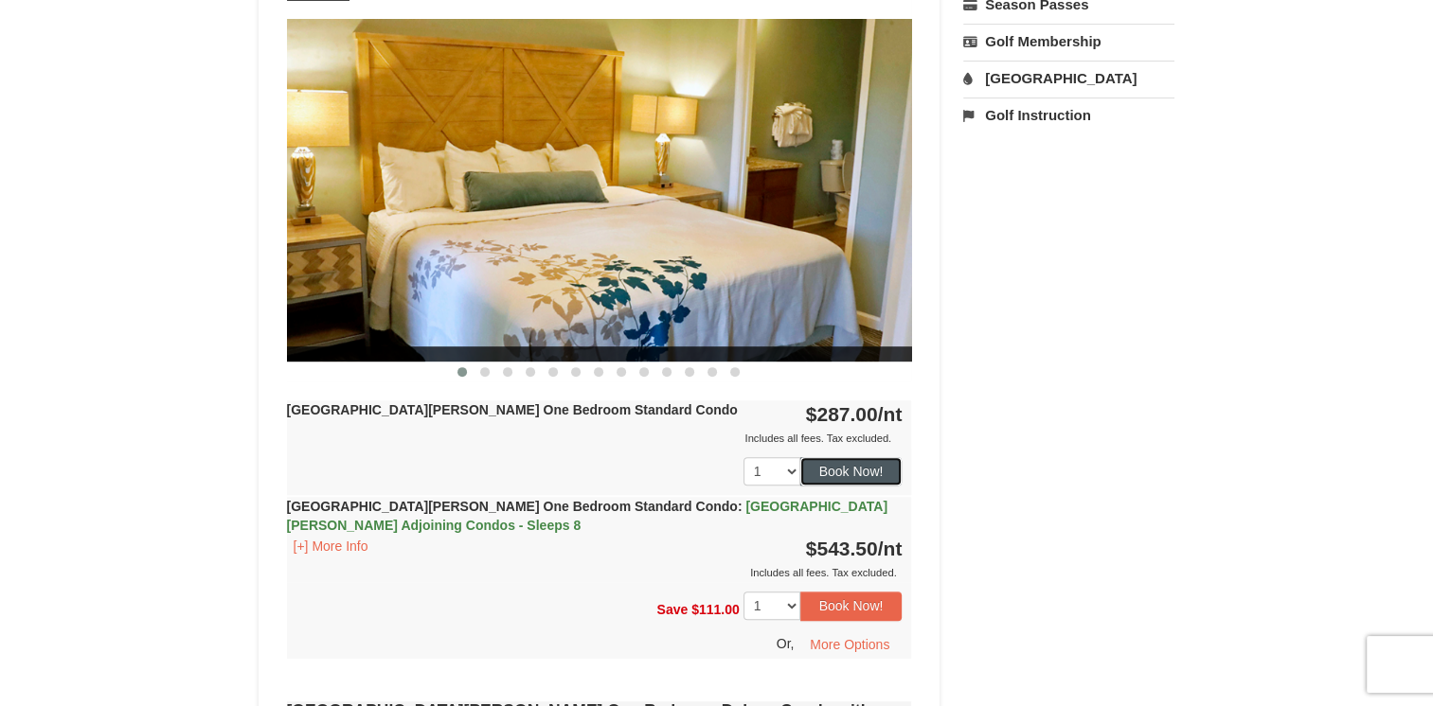
click at [821, 467] on button "Book Now!" at bounding box center [851, 471] width 102 height 28
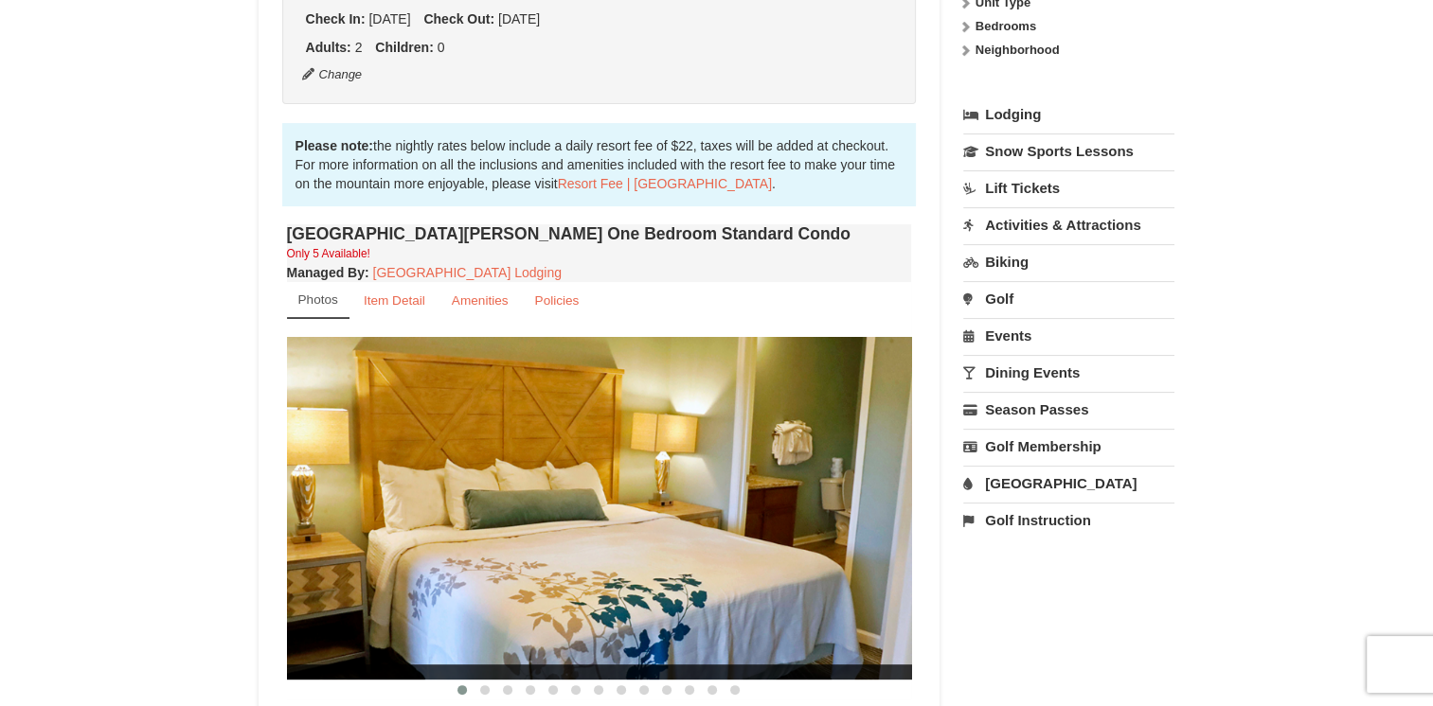
scroll to position [166, 0]
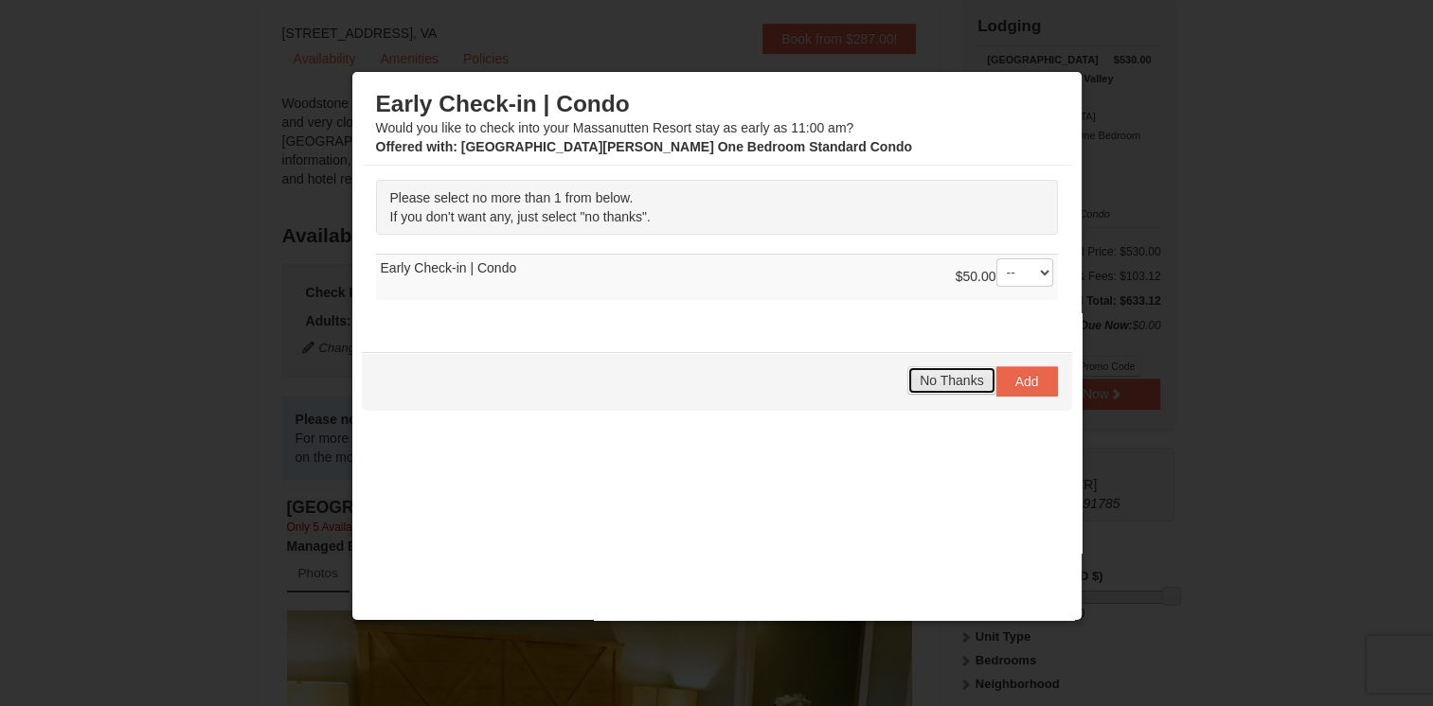
click at [923, 392] on button "No Thanks" at bounding box center [951, 380] width 88 height 28
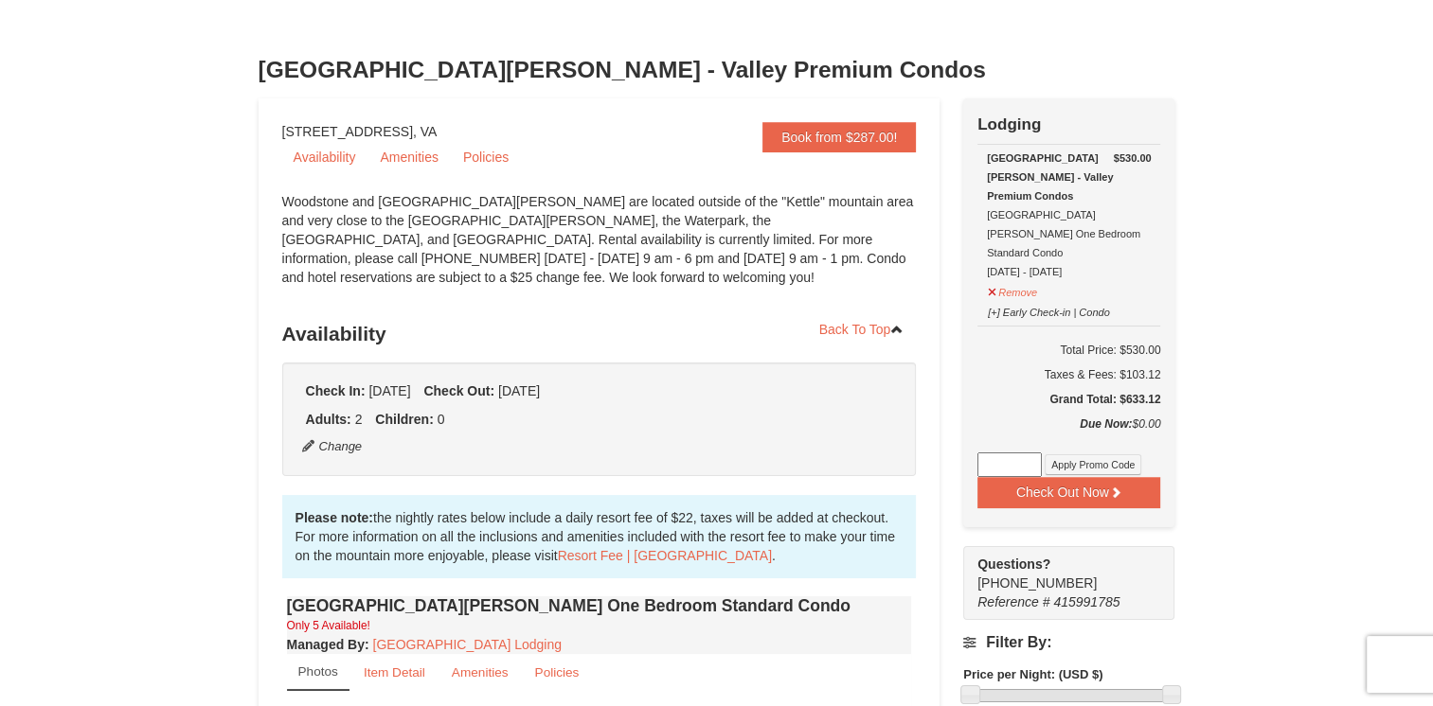
scroll to position [0, 0]
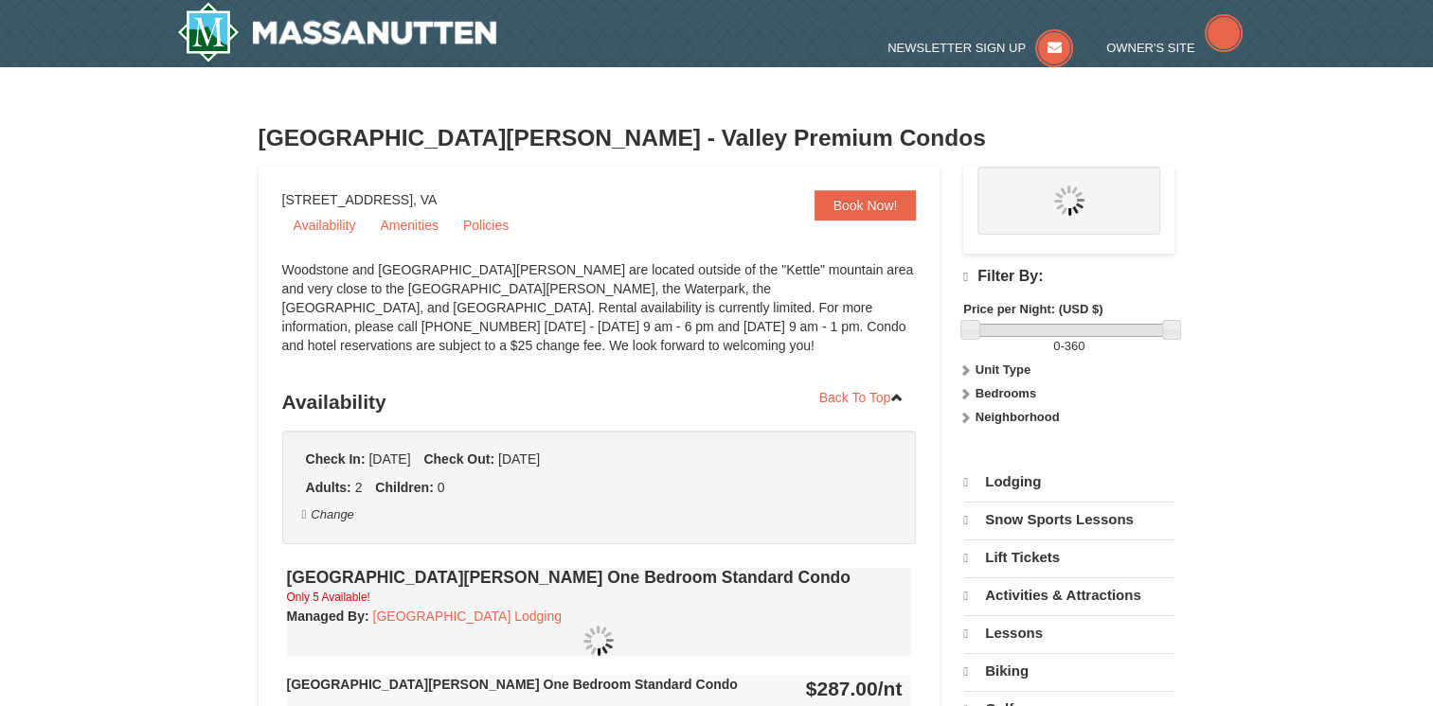
select select "9"
